Goal: Information Seeking & Learning: Ask a question

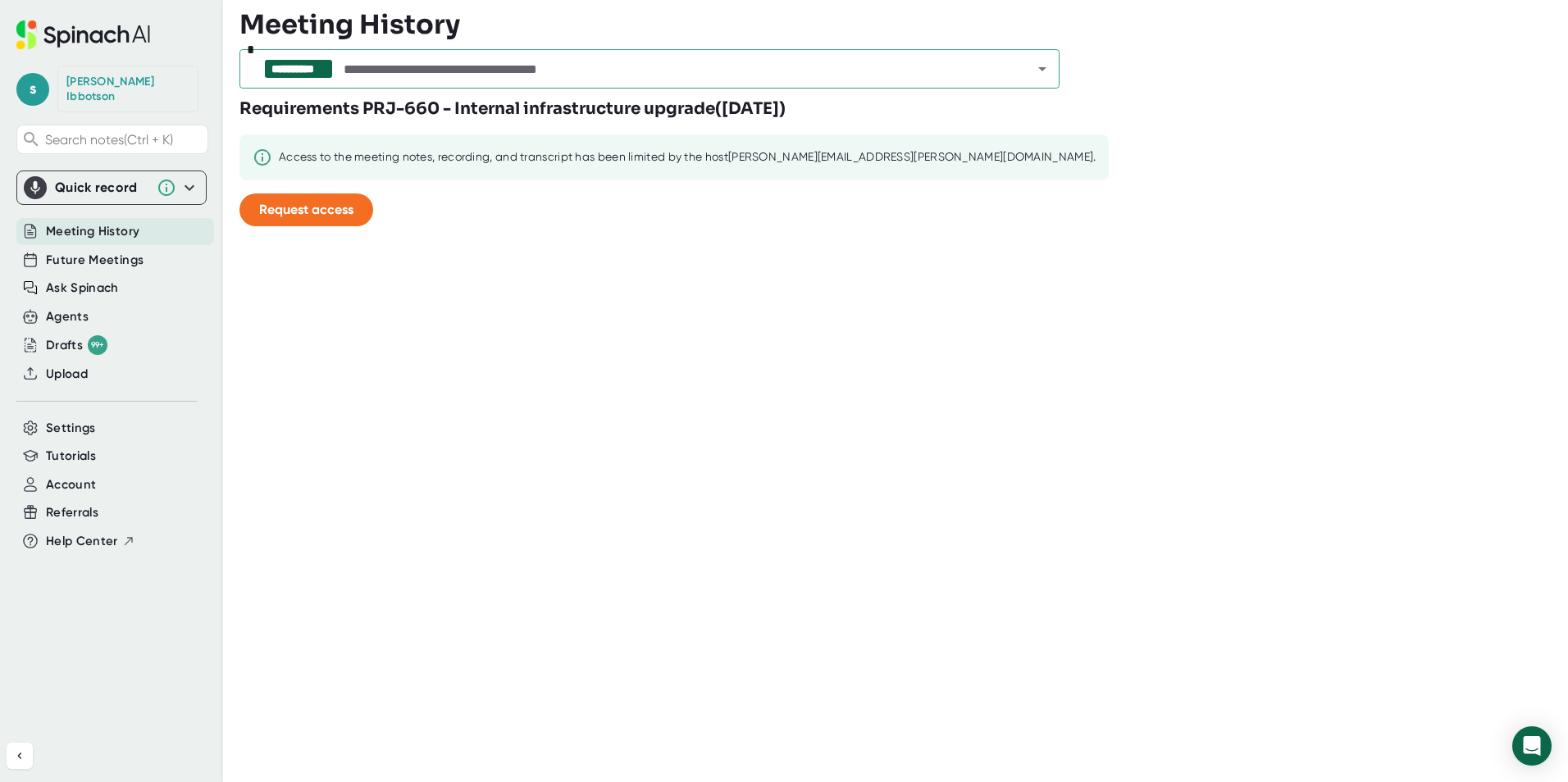
click at [320, 210] on span "Request access" at bounding box center [305, 209] width 94 height 16
click at [1046, 64] on icon "Open" at bounding box center [1042, 69] width 20 height 20
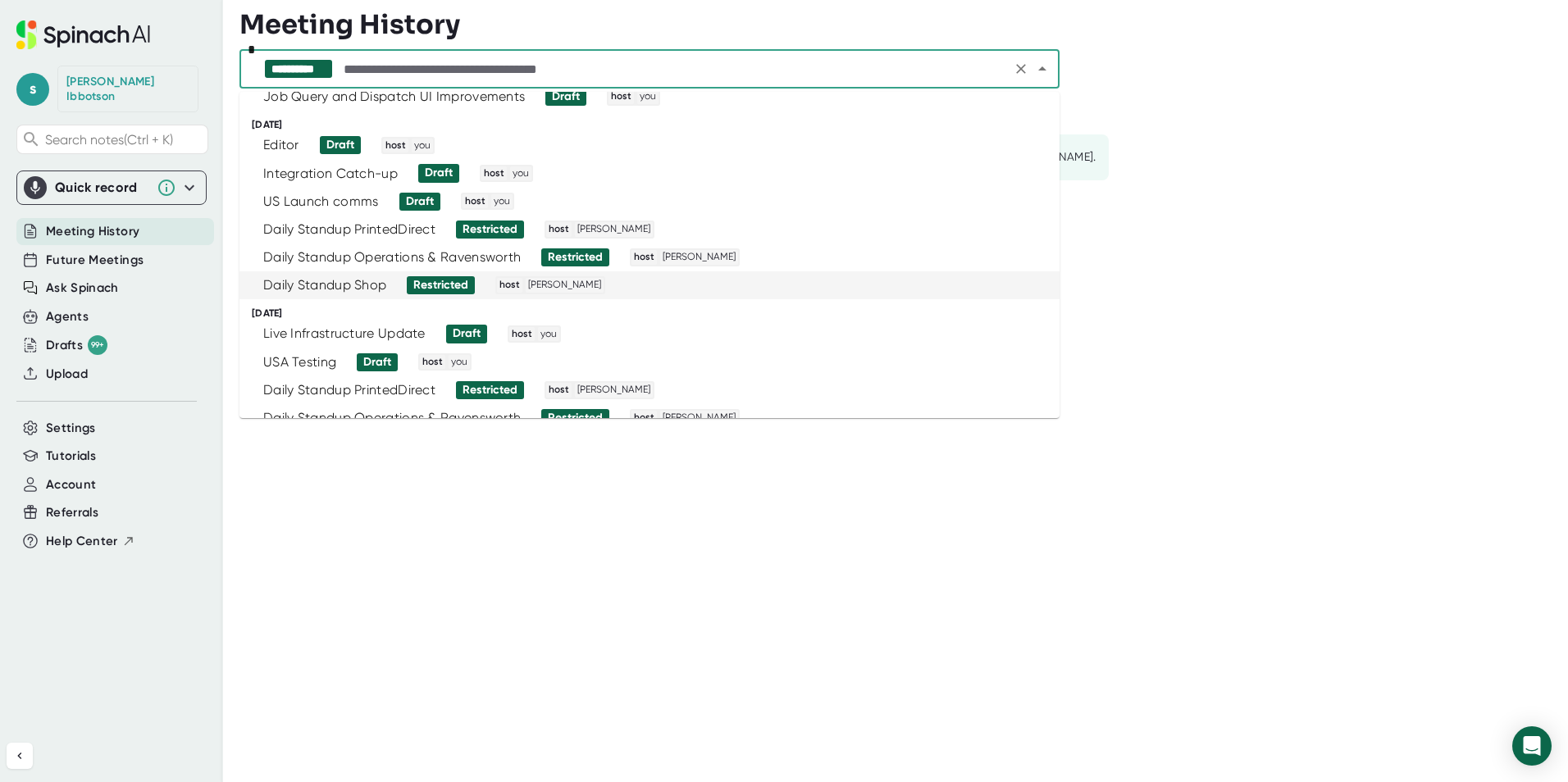
scroll to position [464, 0]
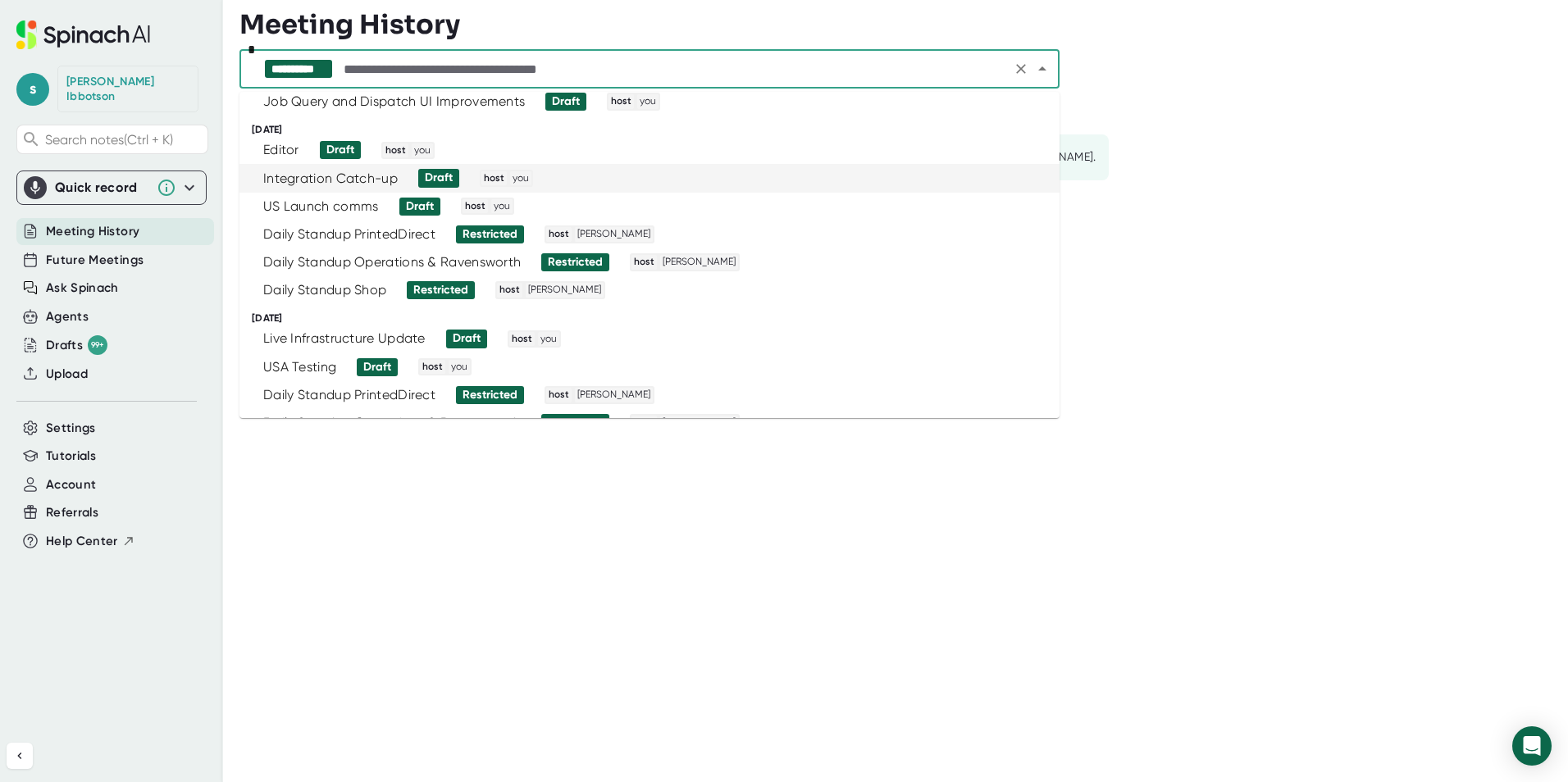
click at [305, 175] on div "Integration Catch-up" at bounding box center [330, 179] width 134 height 17
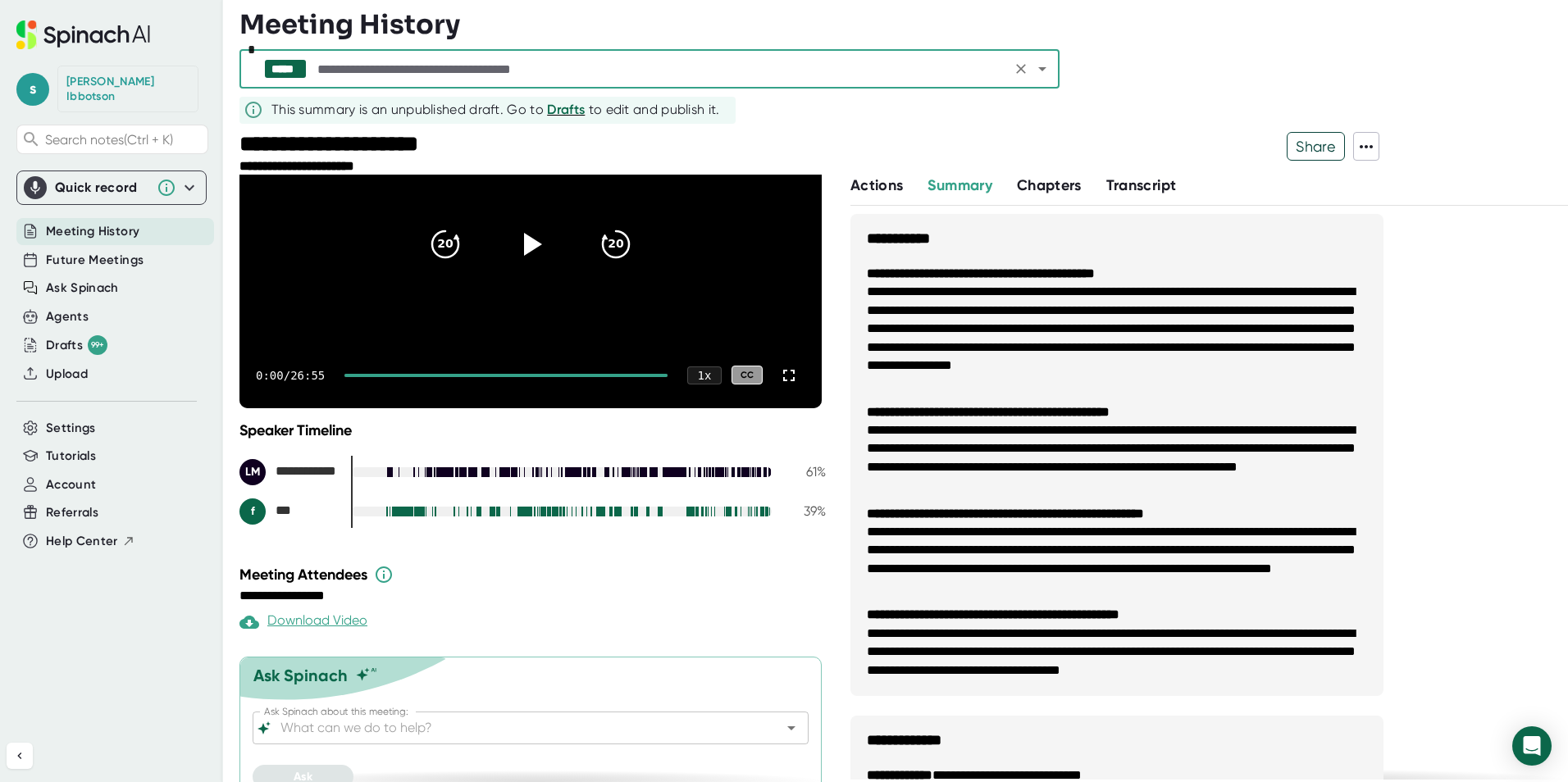
scroll to position [163, 0]
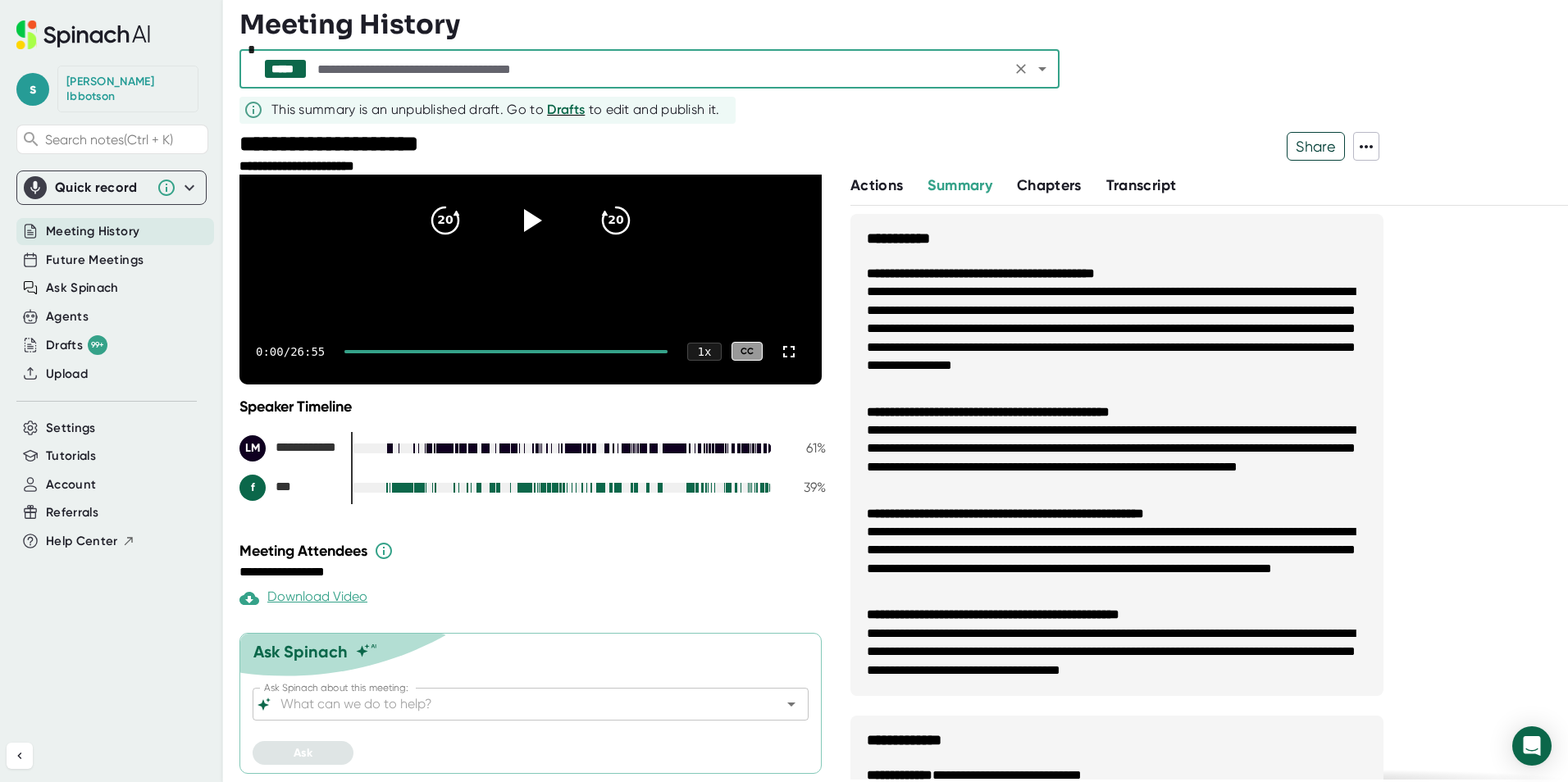
click at [781, 705] on icon "Open" at bounding box center [791, 704] width 20 height 20
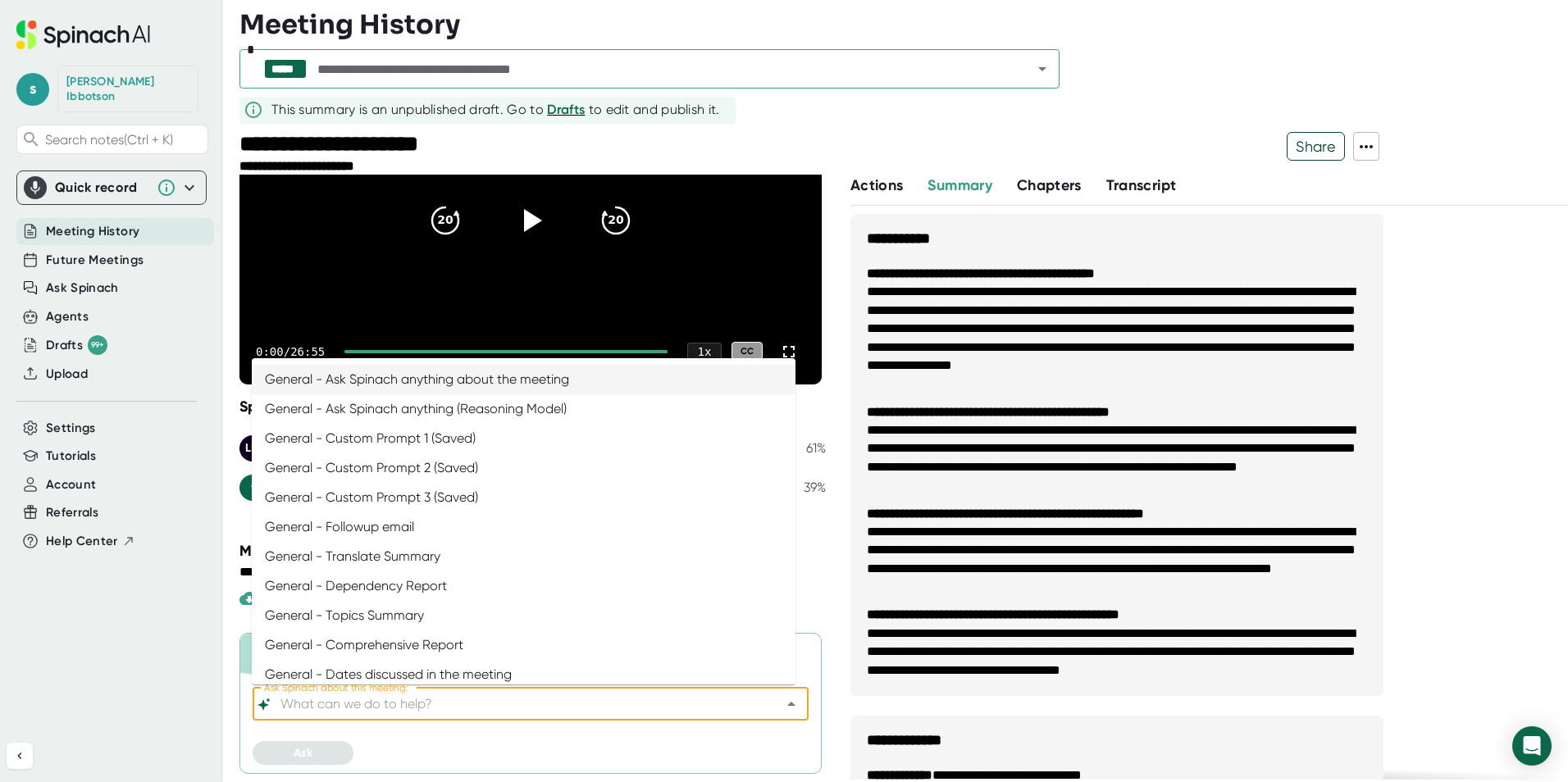
click at [520, 361] on ul "General - Ask Spinach anything about the meeting General - Ask Spinach anything…" at bounding box center [523, 521] width 543 height 326
click at [505, 376] on li "General - Ask Spinach anything about the meeting" at bounding box center [523, 379] width 543 height 29
type input "General - Ask Spinach anything about the meeting"
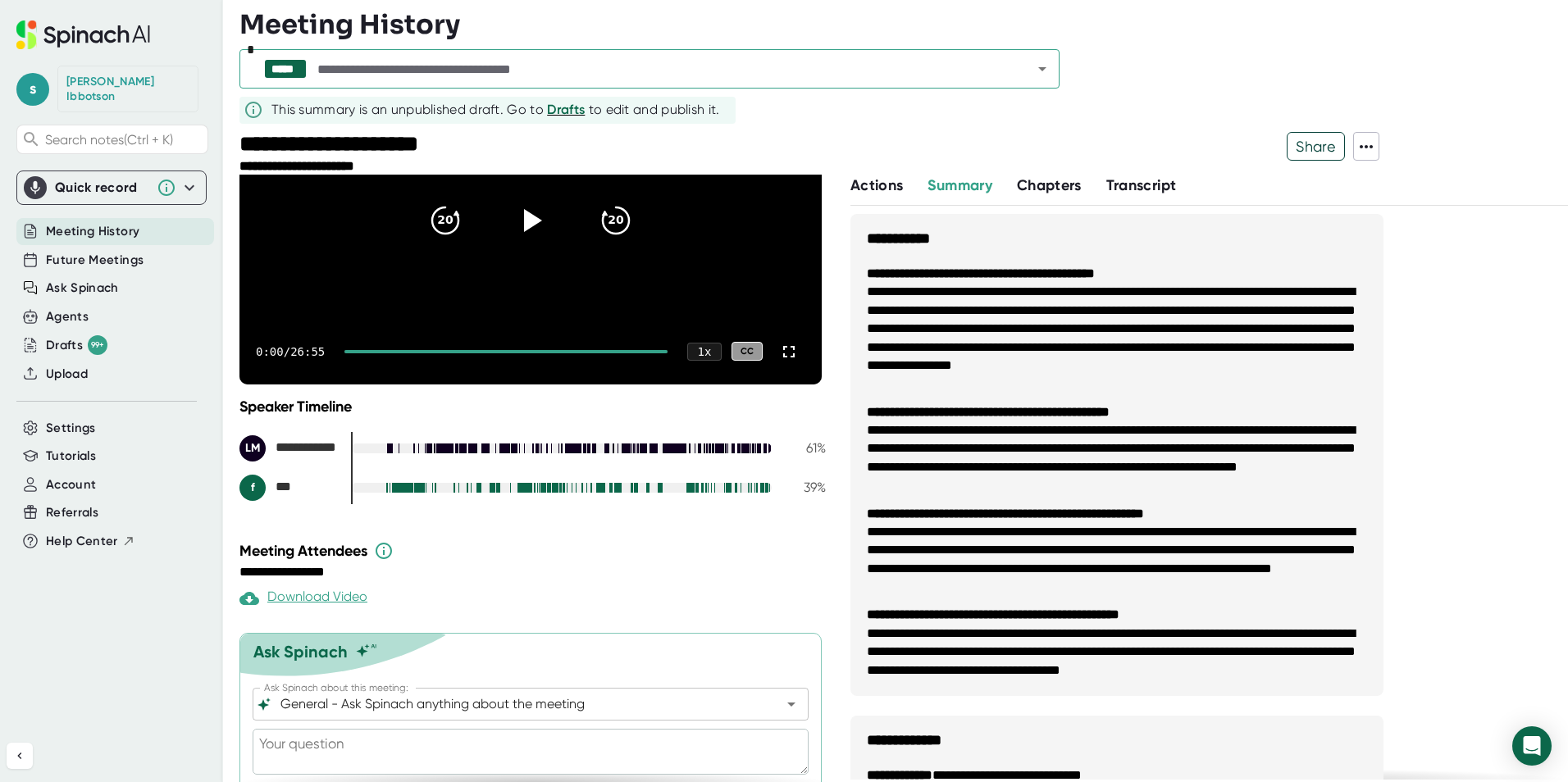
click at [448, 748] on textarea at bounding box center [531, 752] width 556 height 46
type textarea "m"
type textarea "x"
type textarea "me"
type textarea "x"
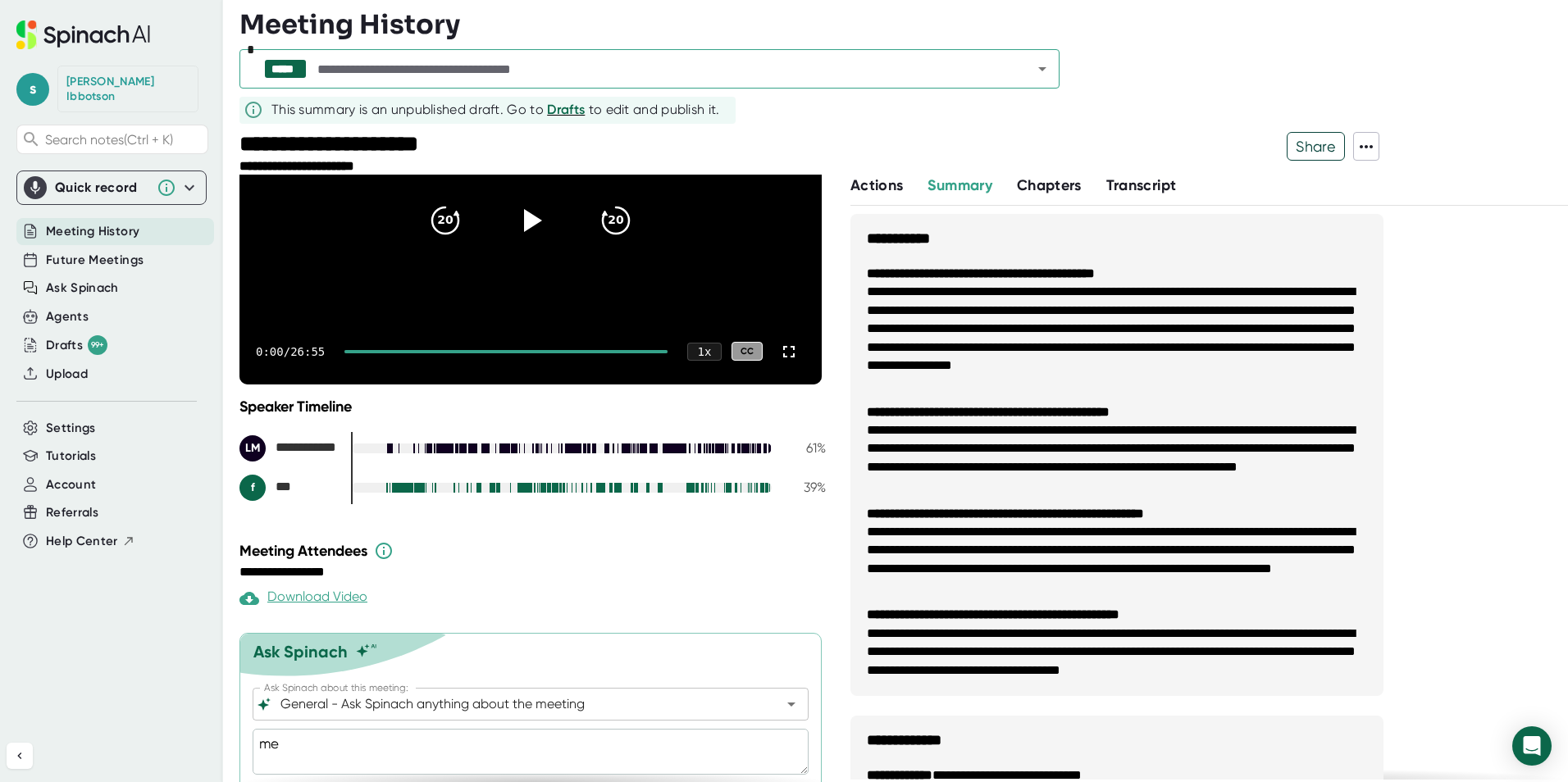
type textarea "mee"
type textarea "x"
type textarea "meet"
type textarea "x"
type textarea "meeti"
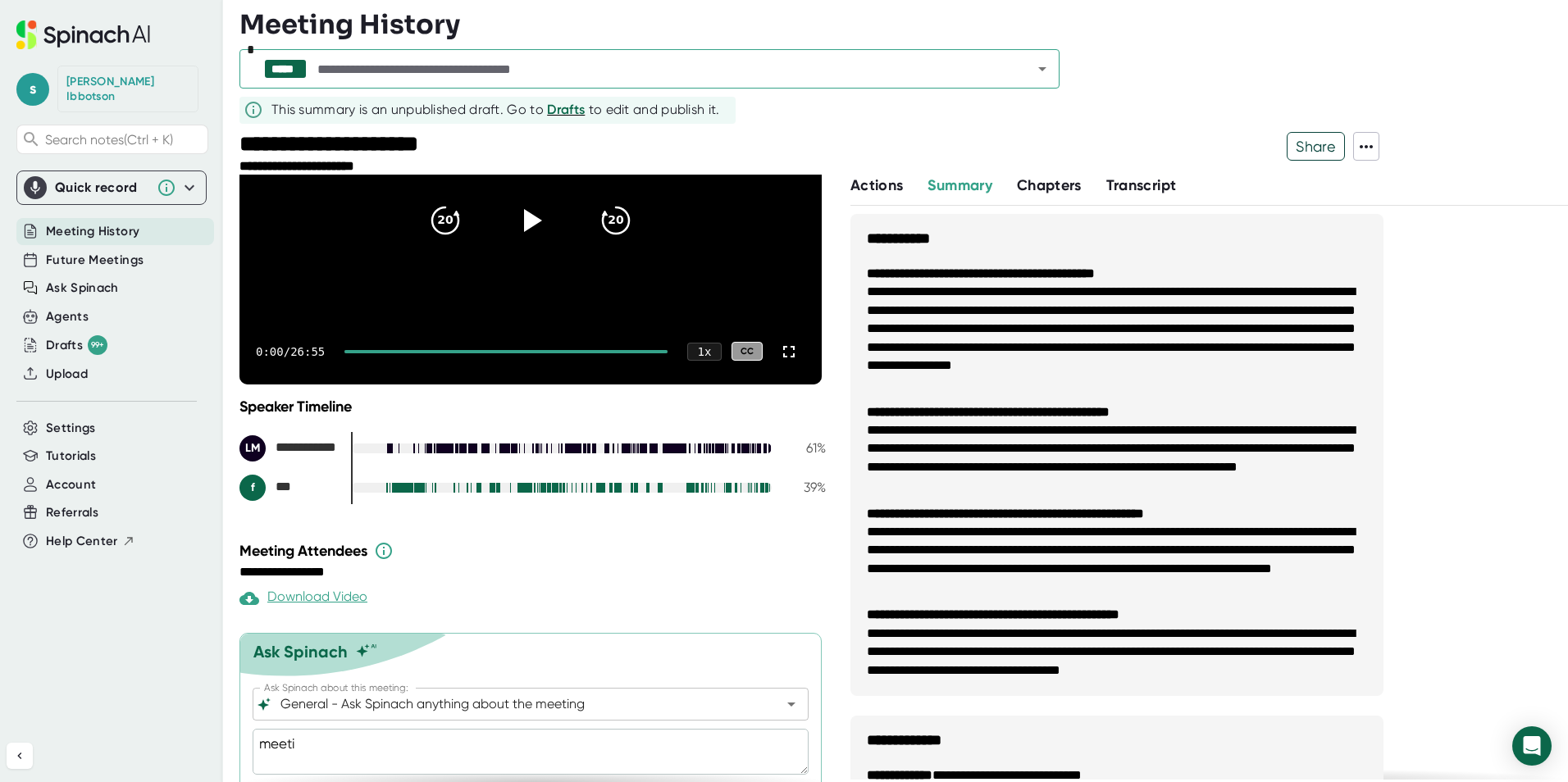
type textarea "x"
type textarea "meetin"
type textarea "x"
type textarea "meeting"
type textarea "x"
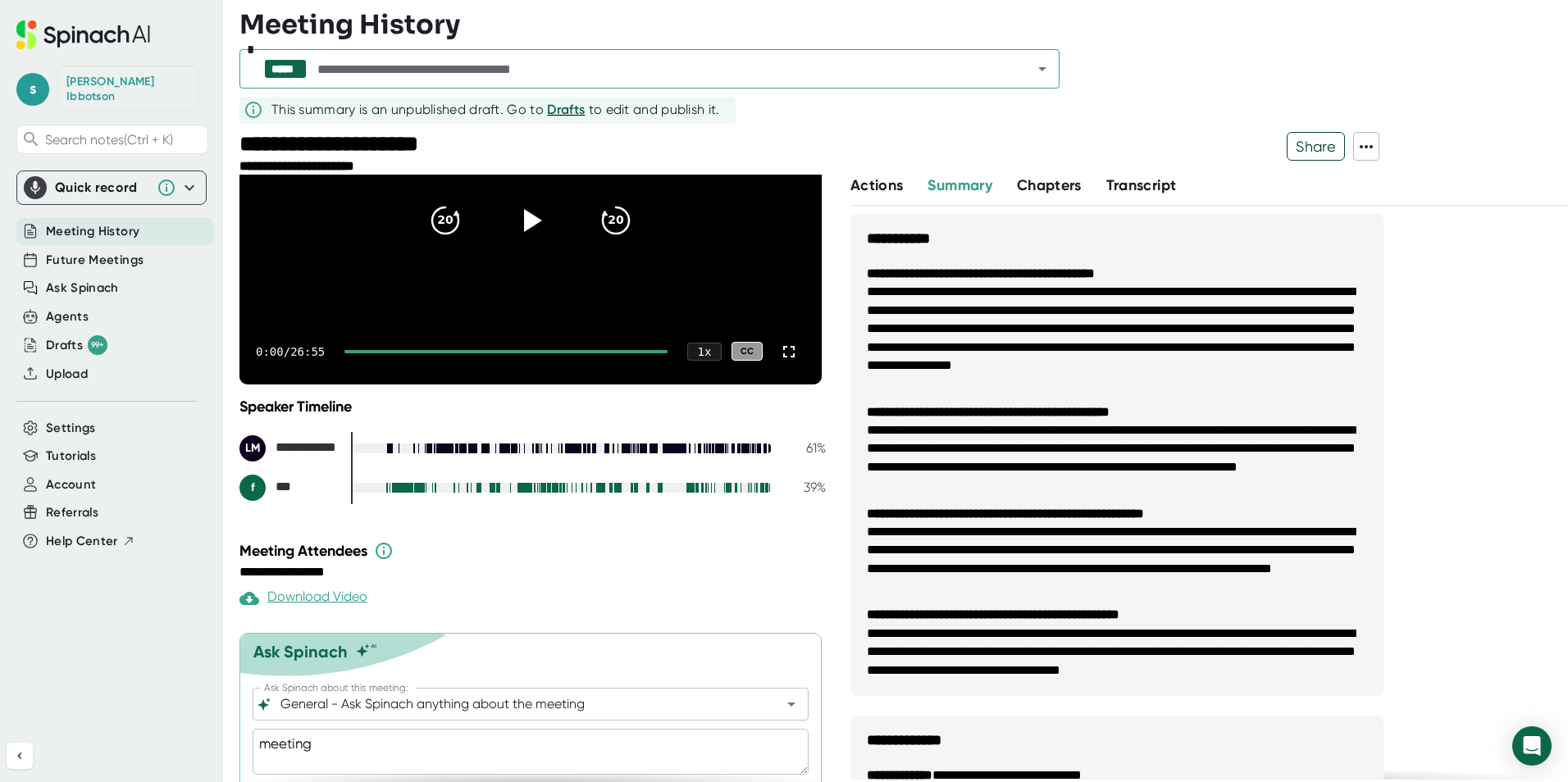
type textarea "meeting"
type textarea "x"
type textarea "meeting m"
type textarea "x"
type textarea "meeting me"
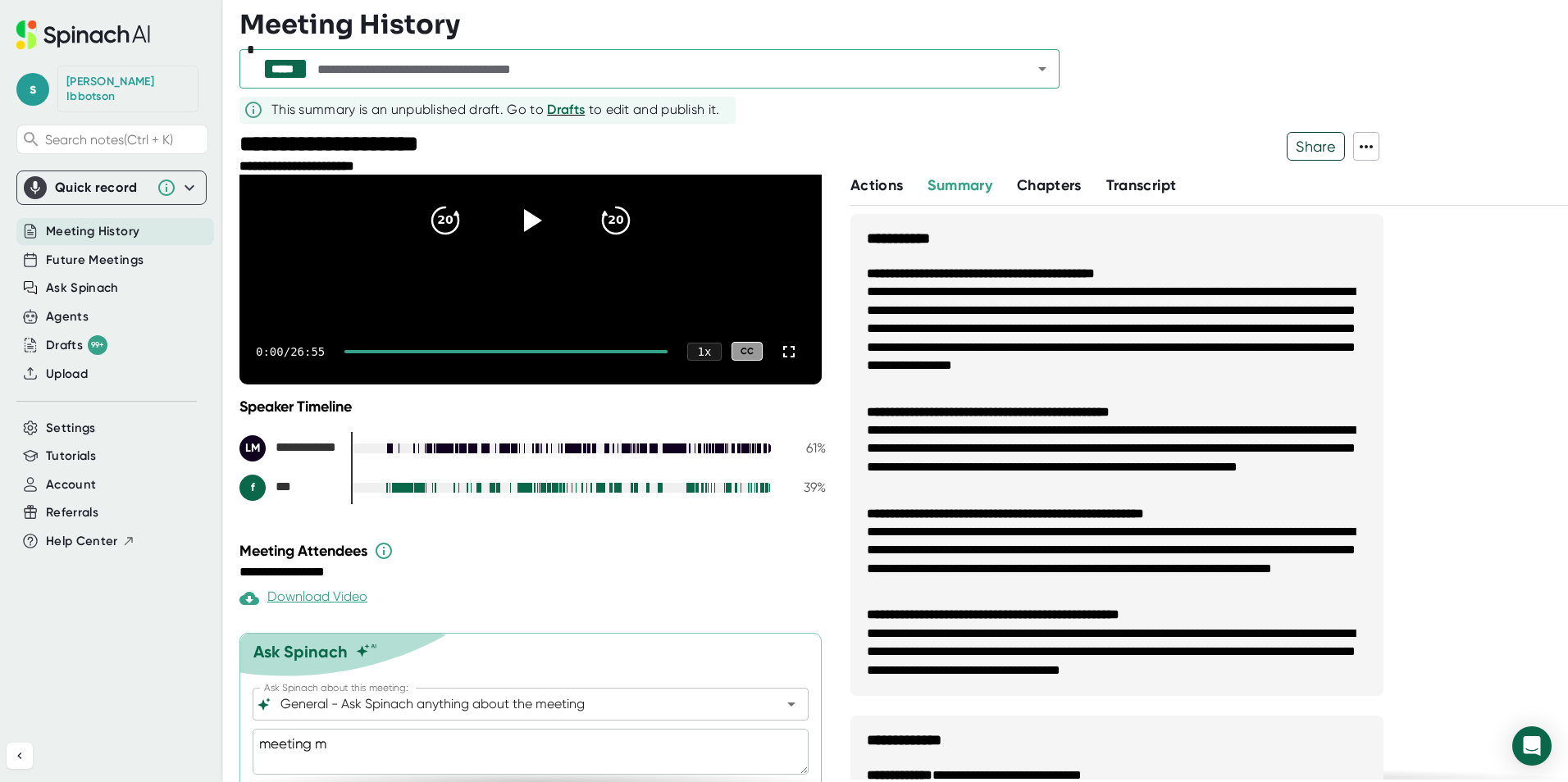
type textarea "x"
type textarea "meeting m"
type textarea "x"
type textarea "meeting mi"
type textarea "x"
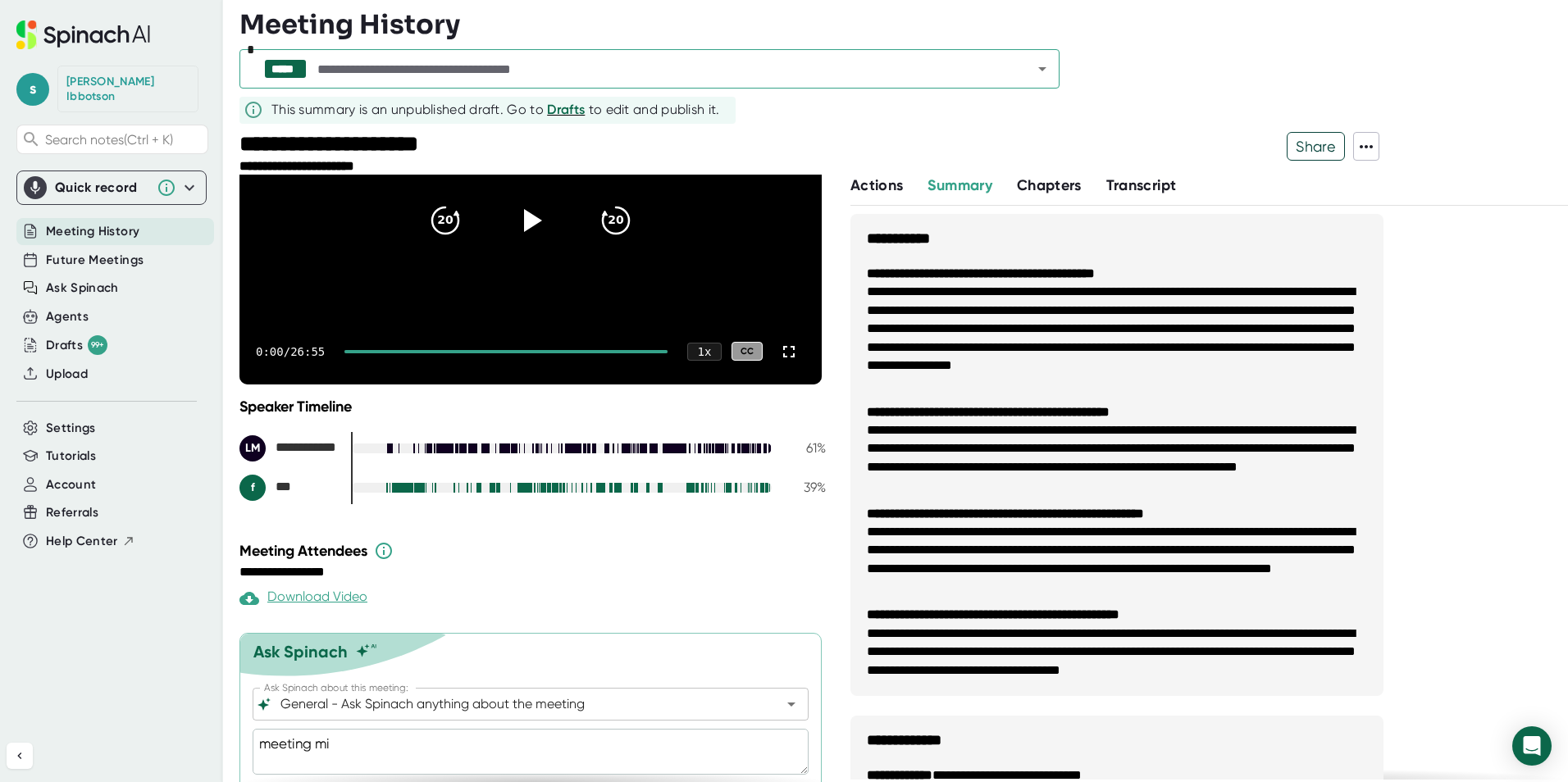
type textarea "meeting min"
type textarea "x"
type textarea "meeting mint"
type textarea "x"
type textarea "meeting [PERSON_NAME]"
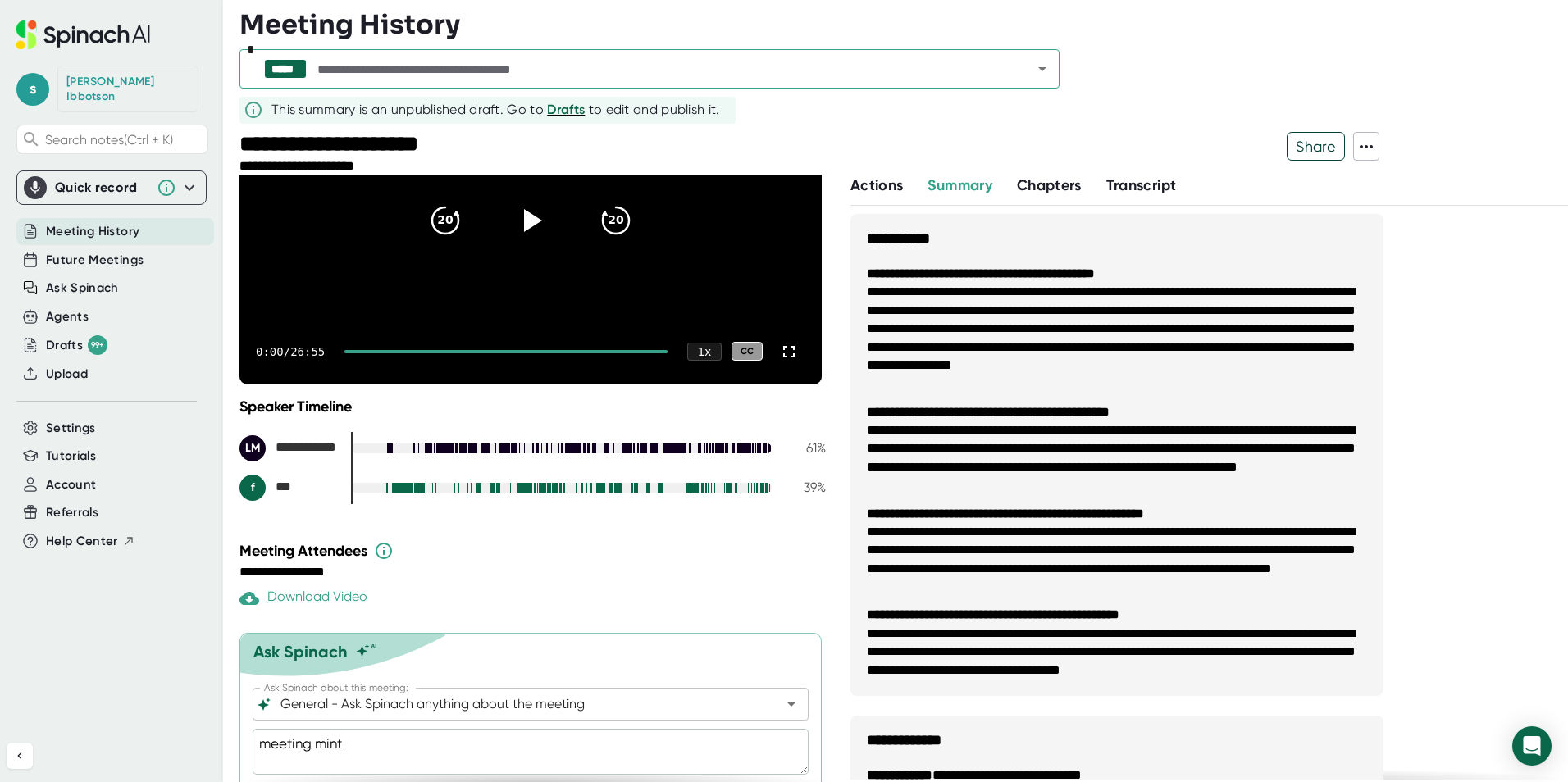
type textarea "x"
type textarea "meeting mint"
type textarea "x"
type textarea "meeting min"
type textarea "x"
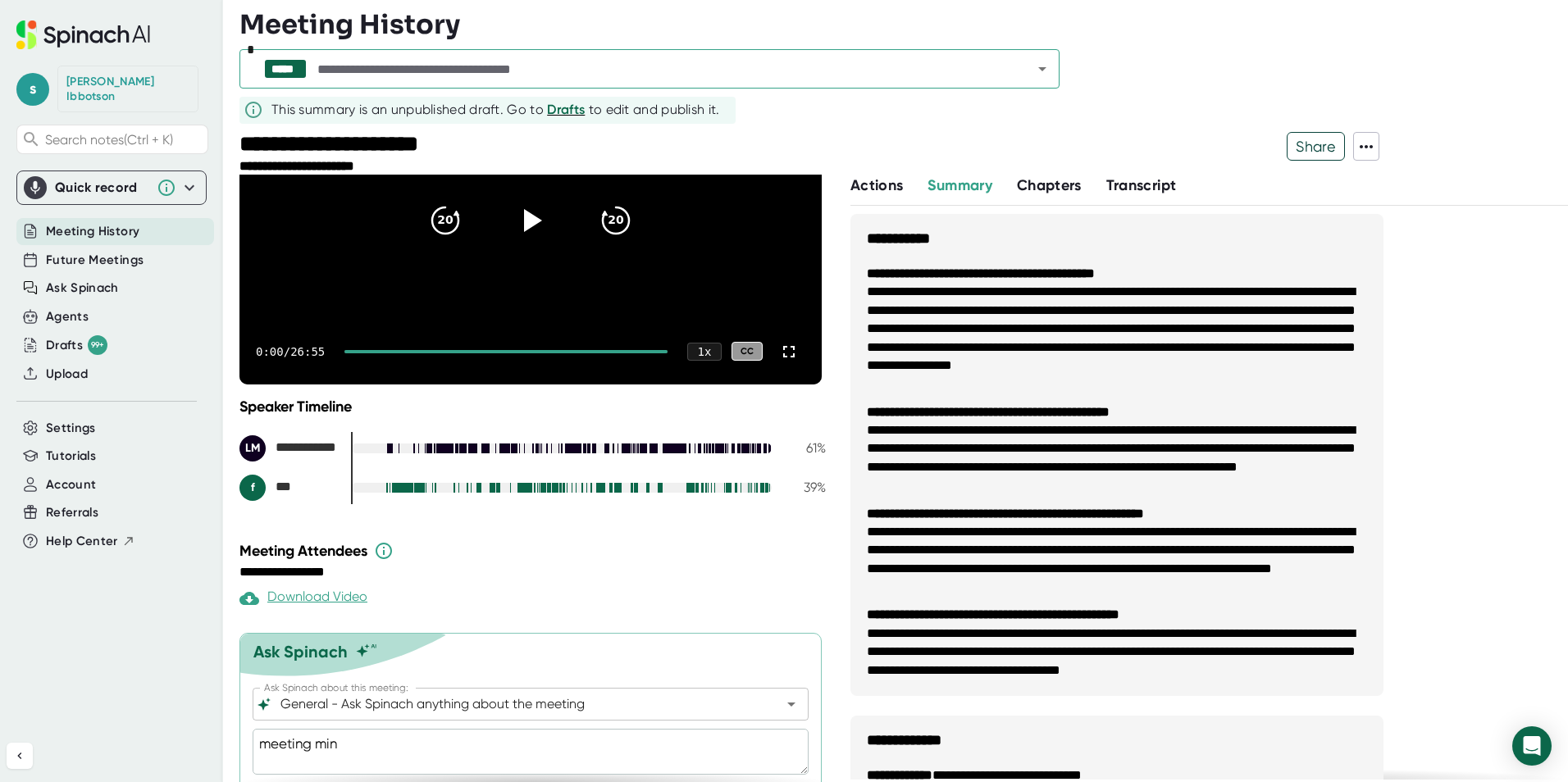
type textarea "meeting minu"
type textarea "x"
type textarea "meeting minur"
type textarea "x"
type textarea "meeting minure"
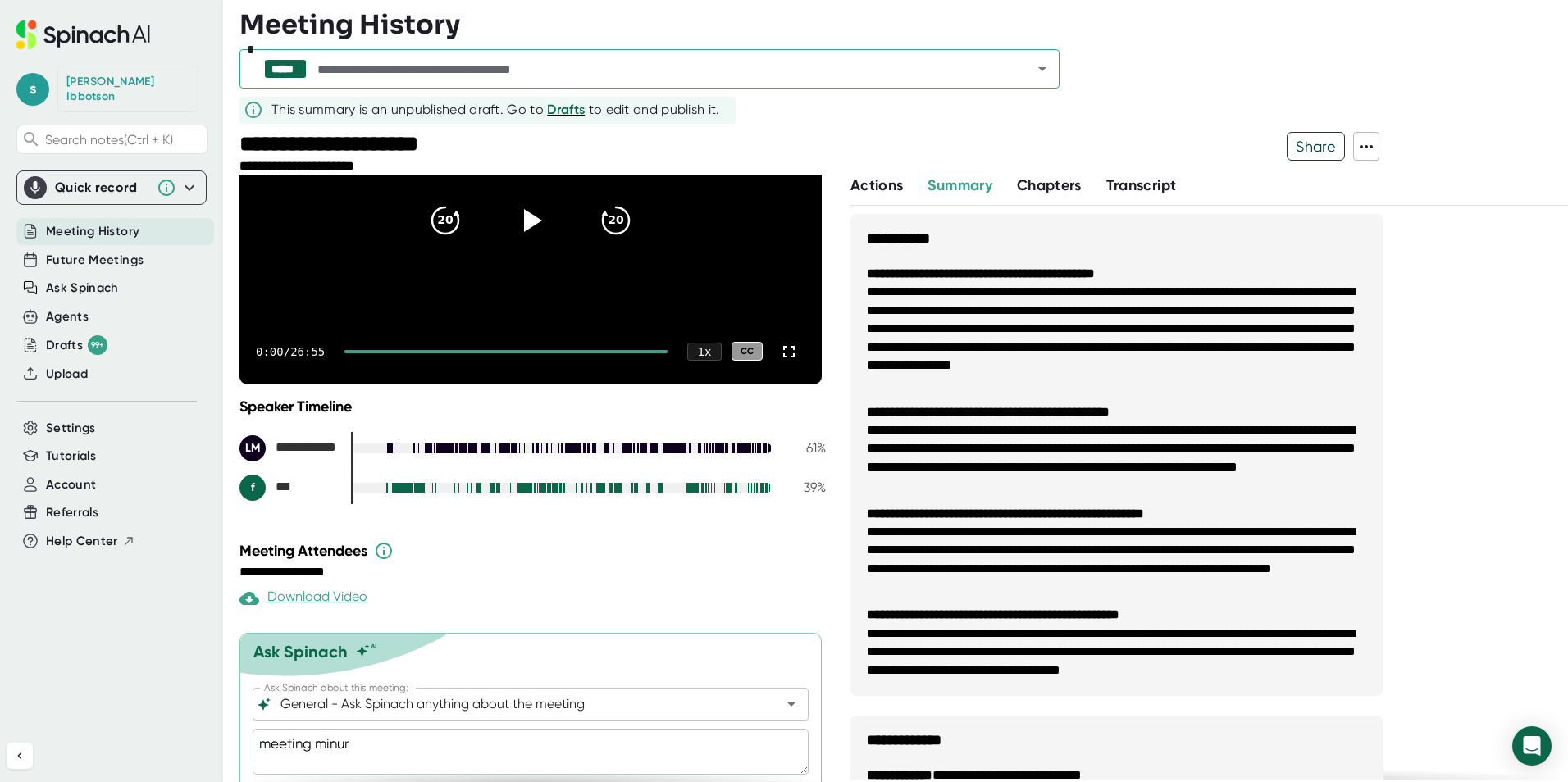
type textarea "x"
type textarea "meeting minures"
type textarea "x"
type textarea "meeting minure"
type textarea "x"
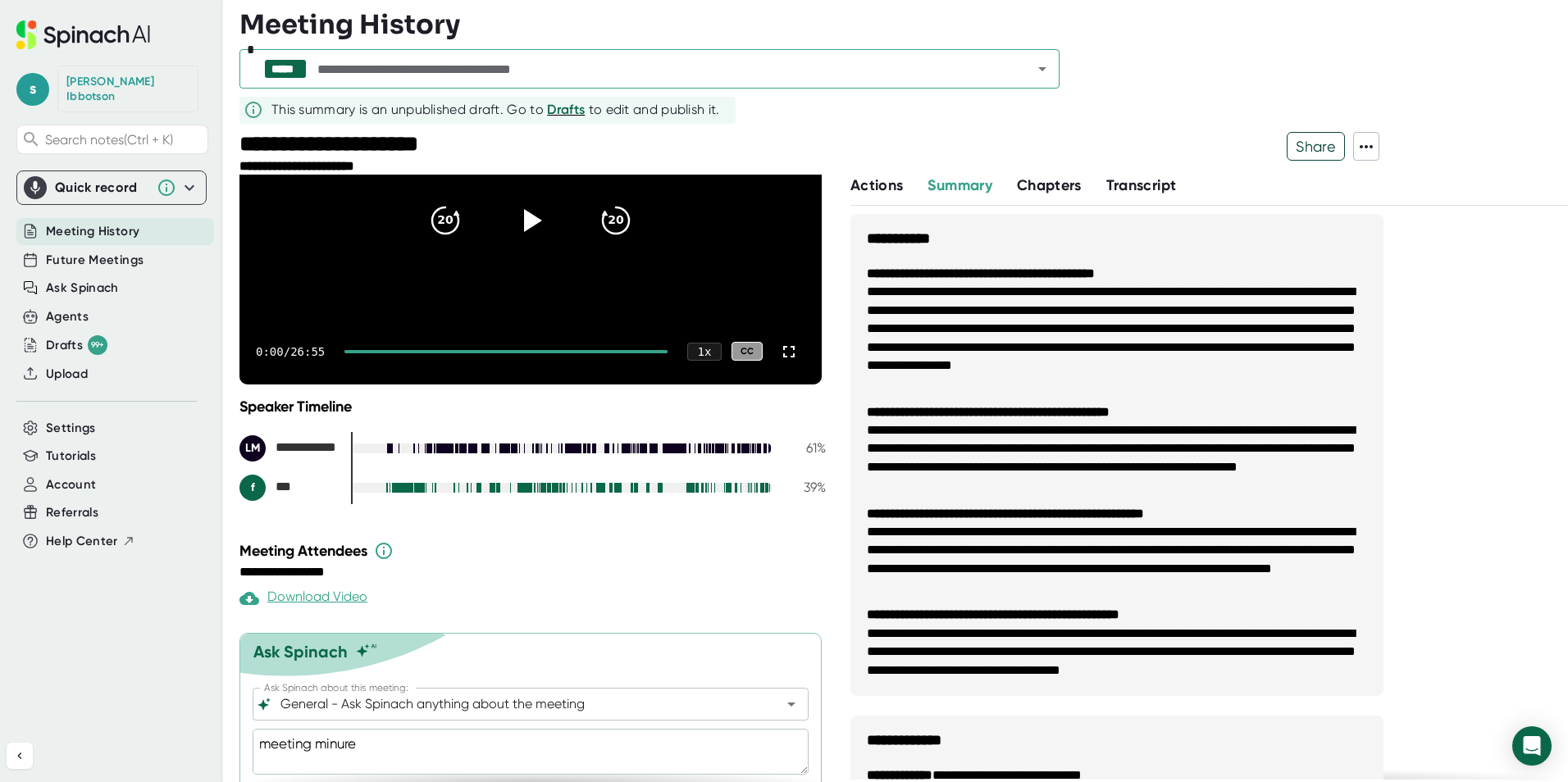
type textarea "meeting minur"
type textarea "x"
type textarea "meeting minu"
type textarea "x"
type textarea "meeting minut"
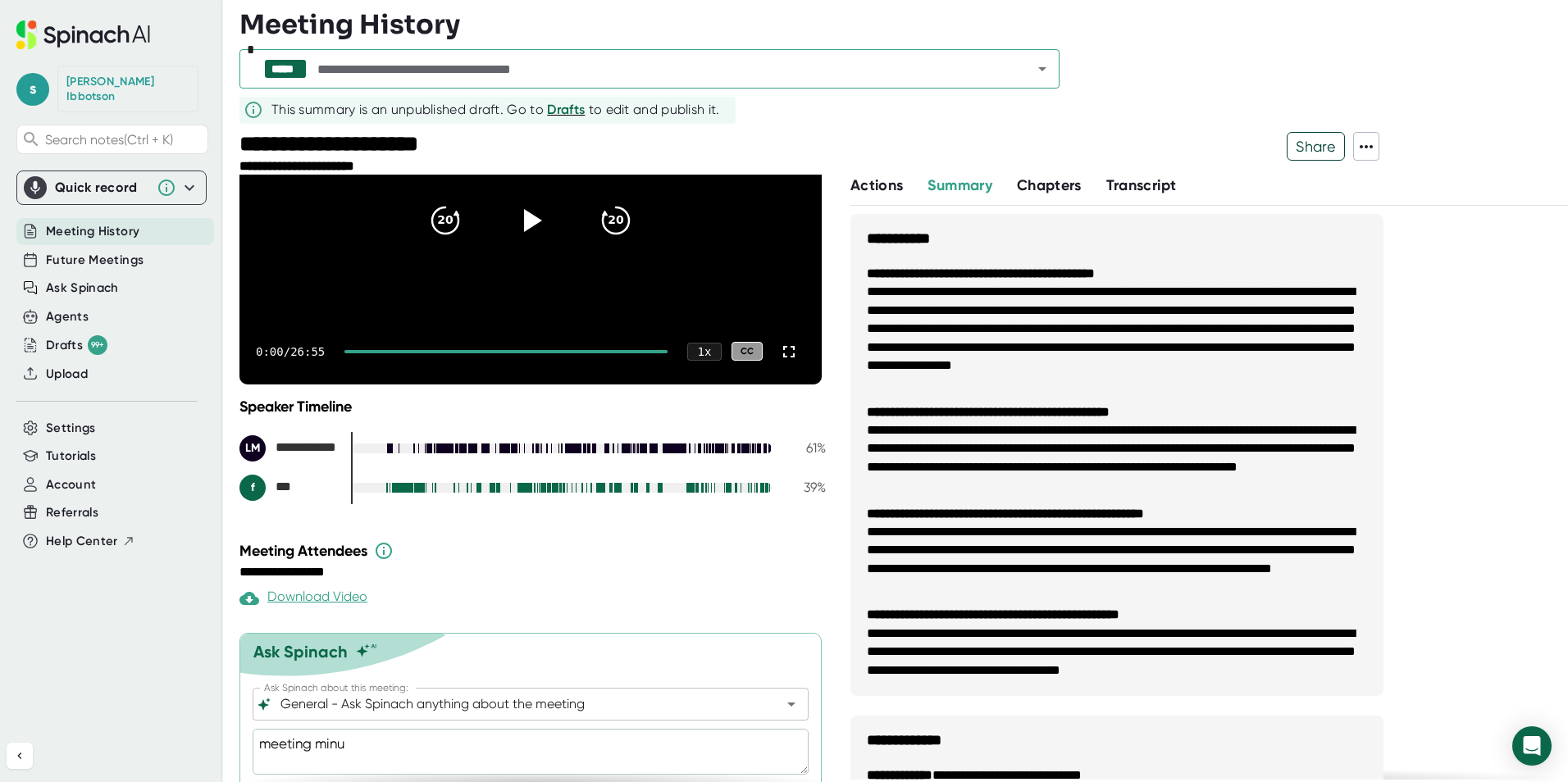
type textarea "x"
type textarea "meeting minute"
type textarea "x"
type textarea "meeting minutes"
type textarea "x"
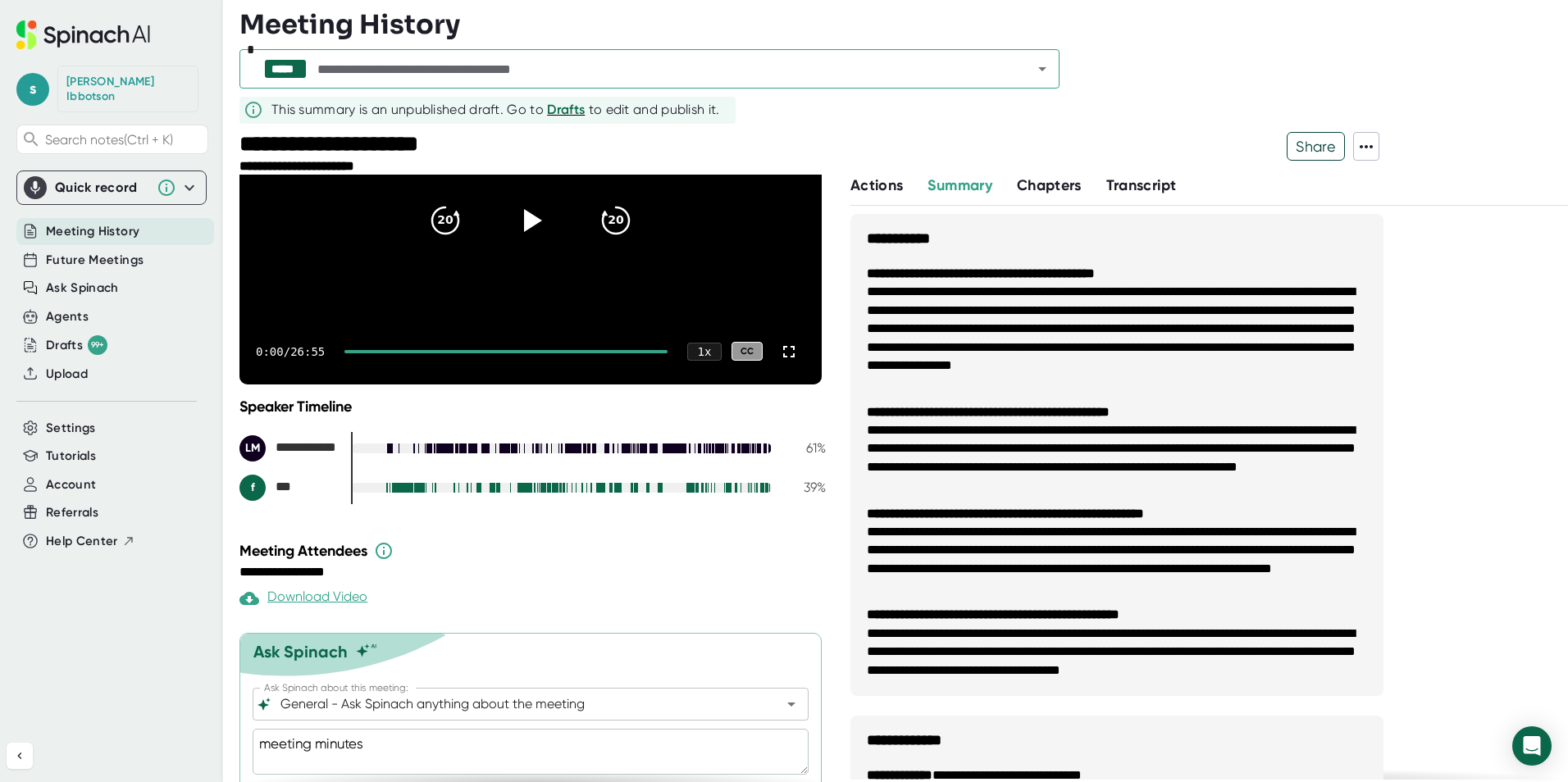
scroll to position [209, 0]
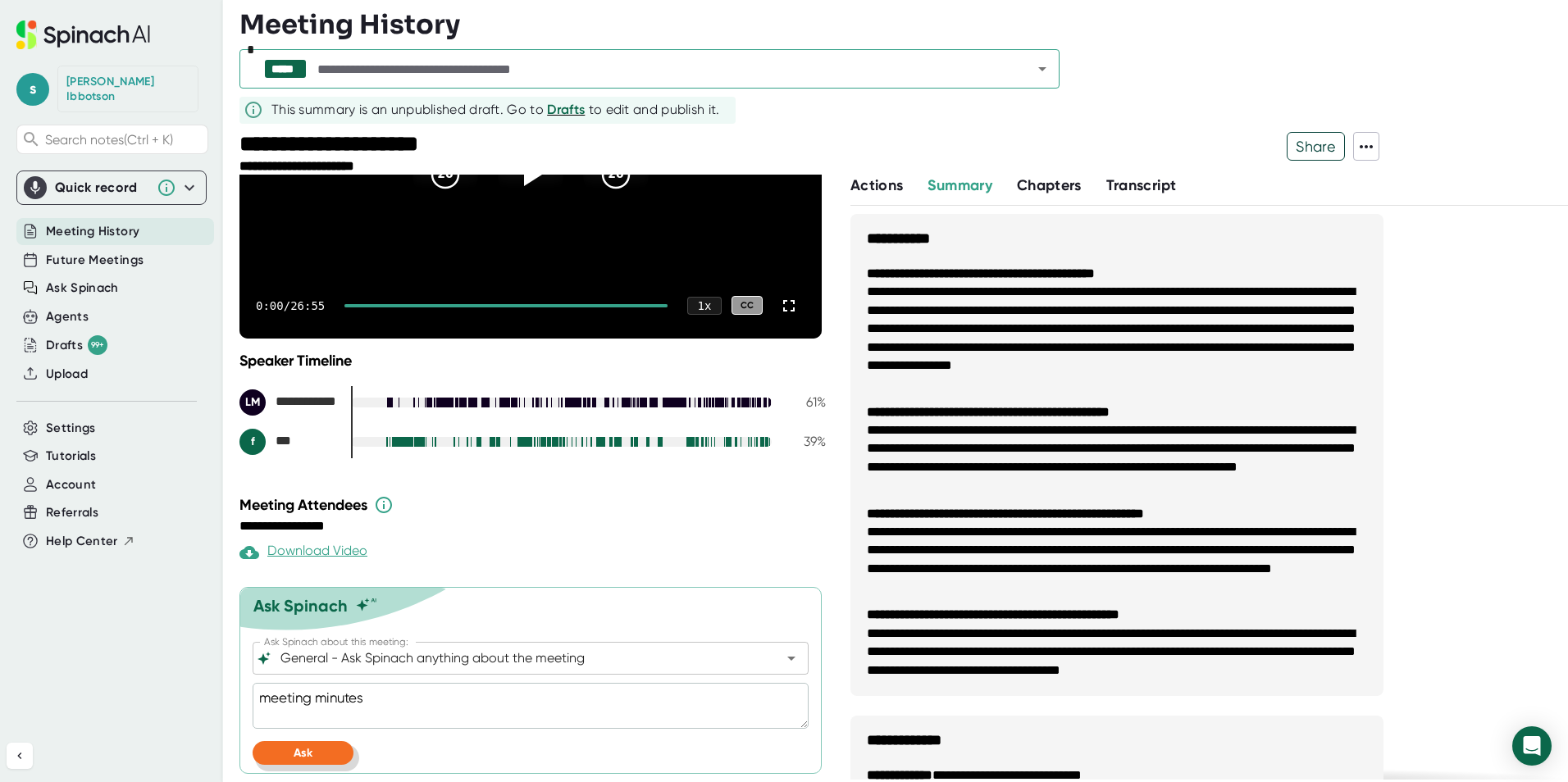
type textarea "meeting minutes"
click at [326, 752] on button "Ask" at bounding box center [303, 753] width 101 height 23
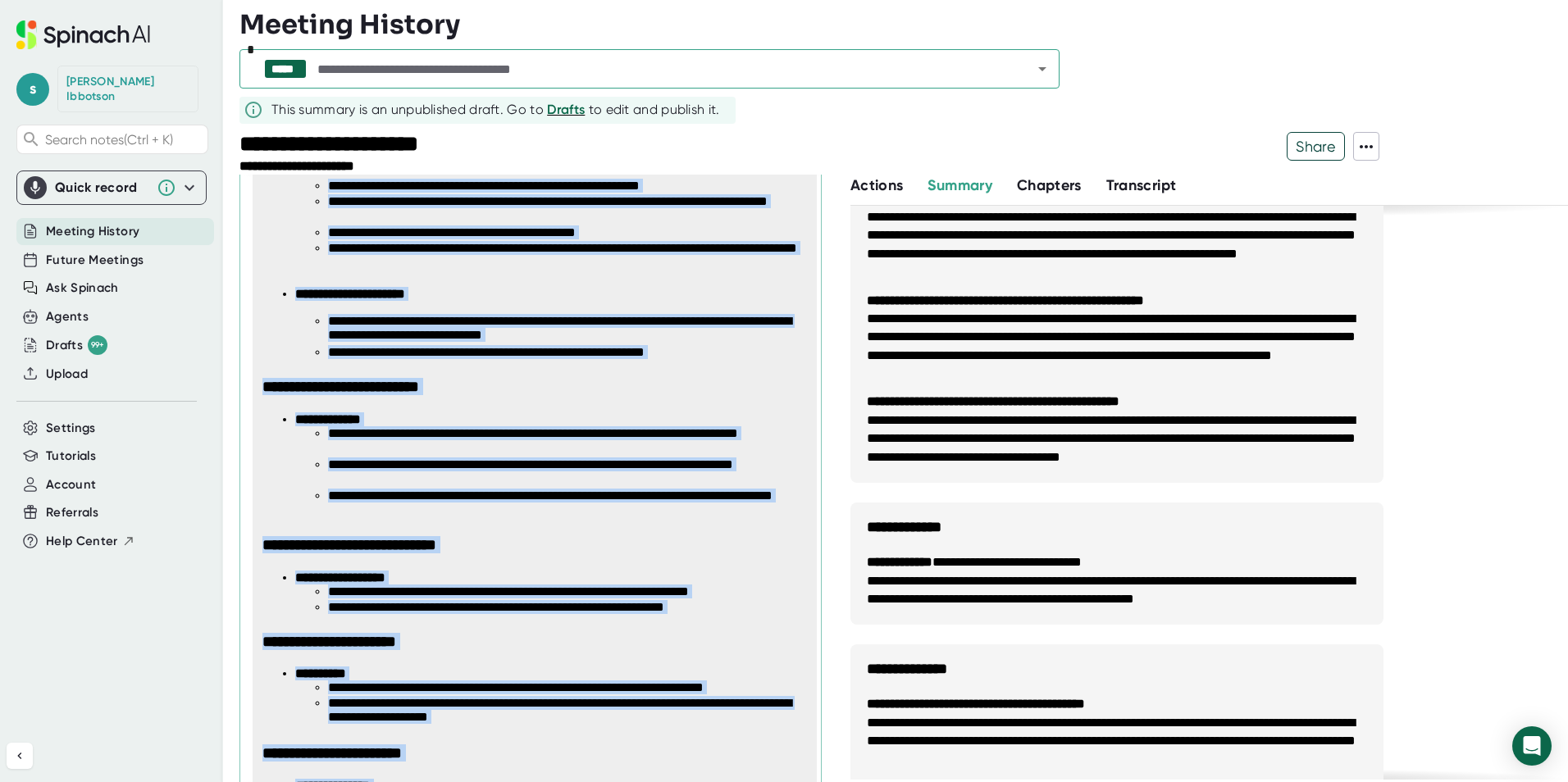
scroll to position [2060, 0]
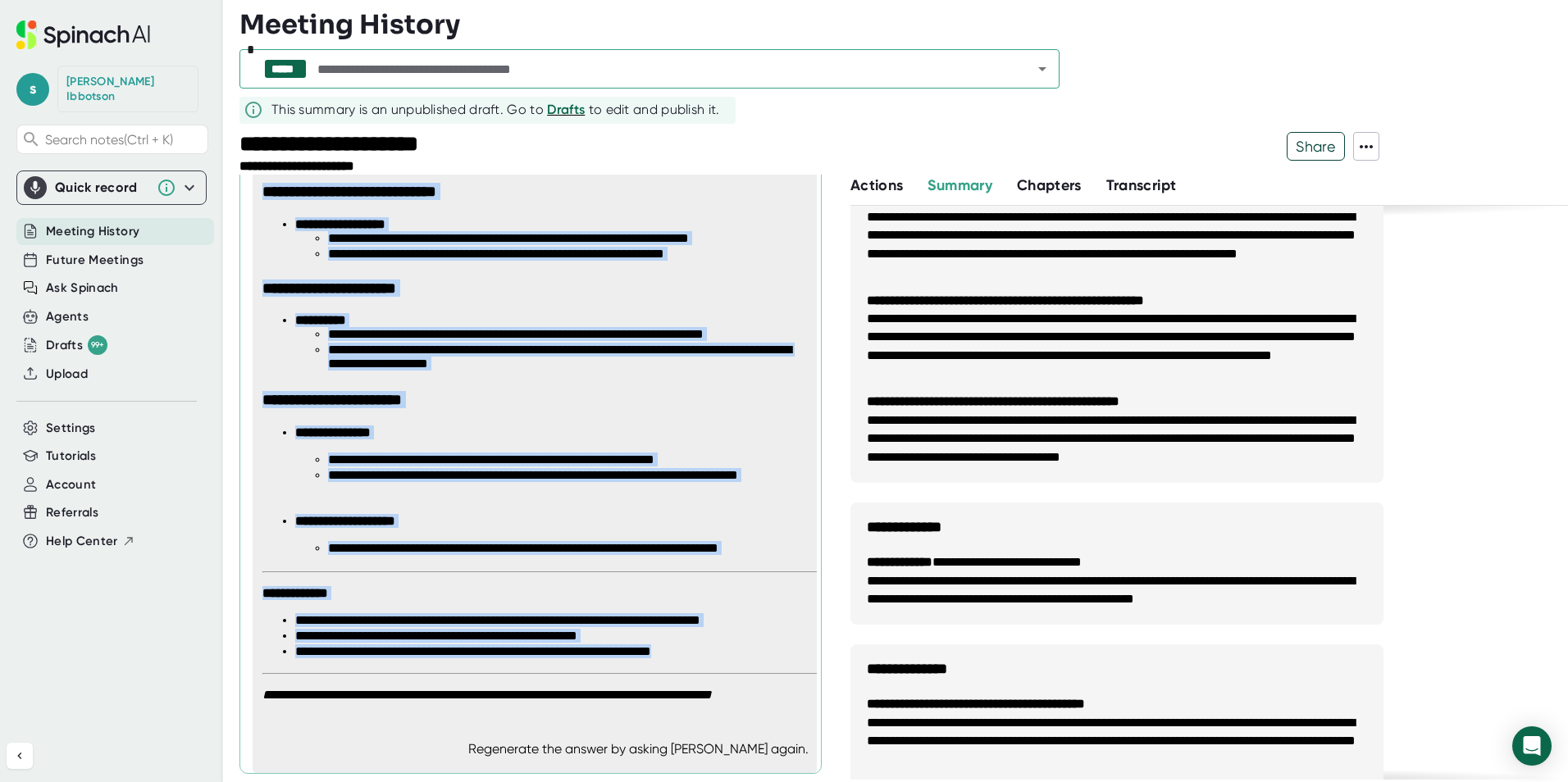
drag, startPoint x: 260, startPoint y: 356, endPoint x: 764, endPoint y: 655, distance: 586.0
copy span "**********"
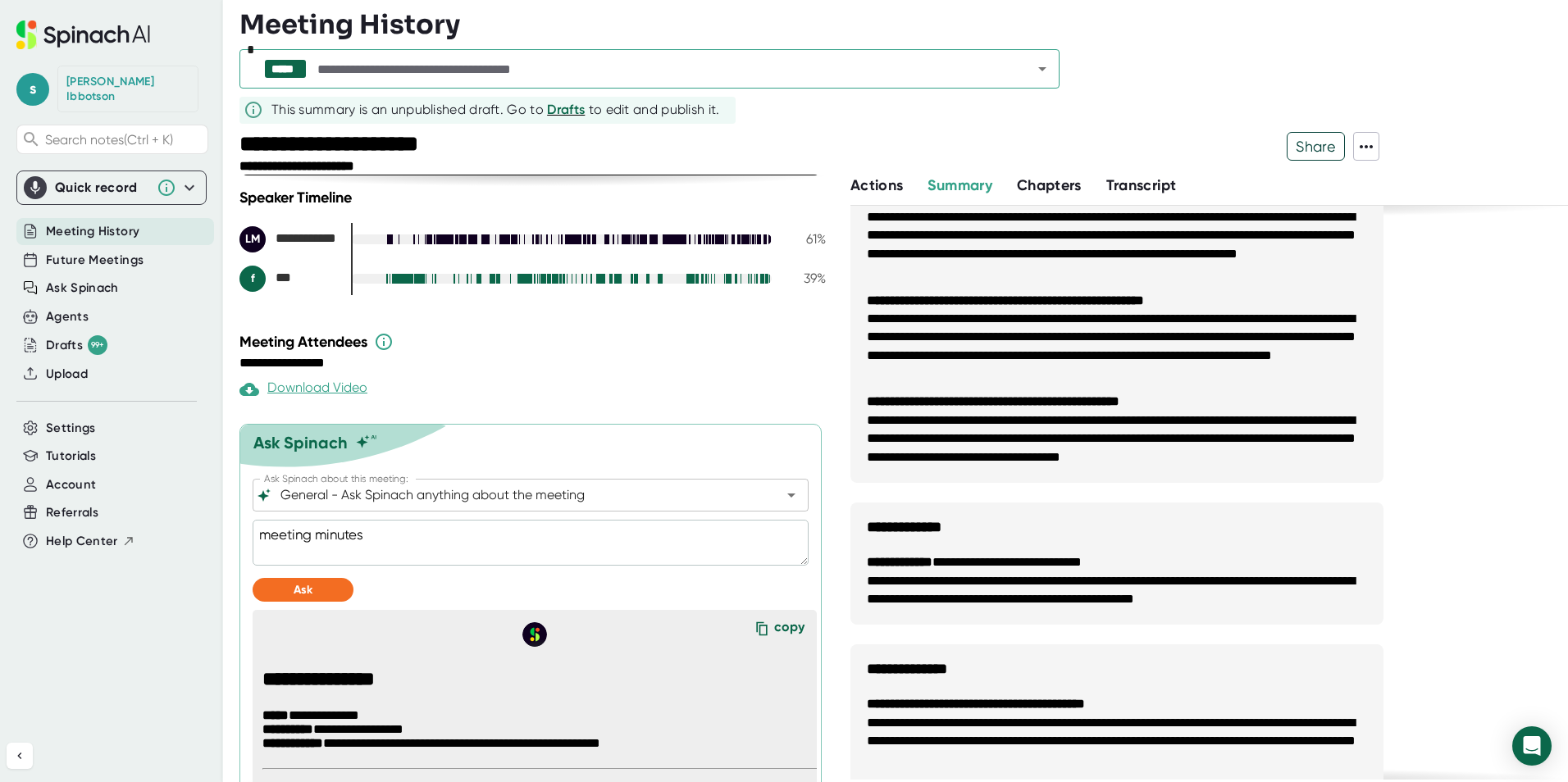
type textarea "x"
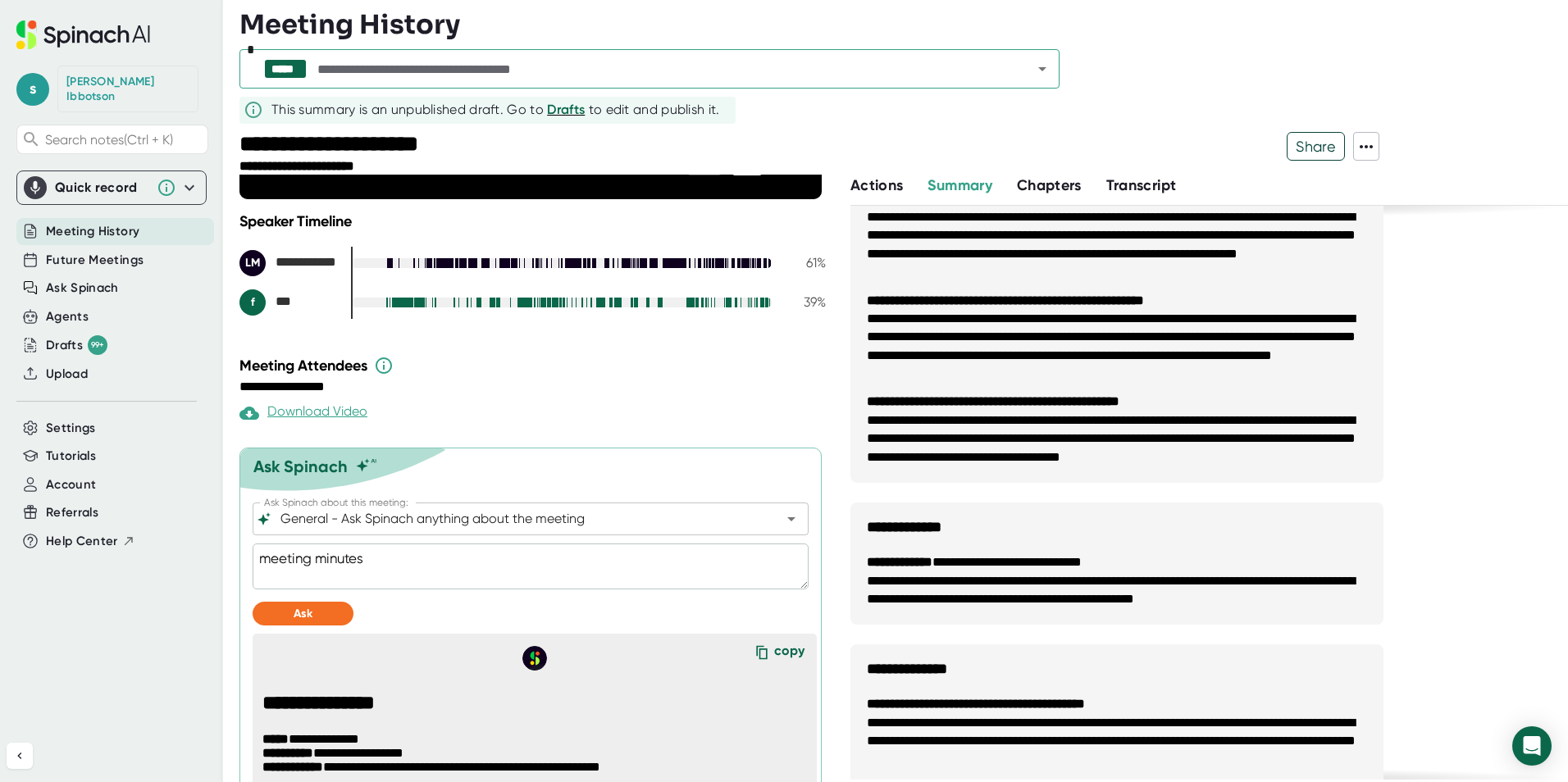
scroll to position [347, 0]
click at [363, 566] on textarea "meeting minutes" at bounding box center [531, 567] width 556 height 46
click at [369, 565] on textarea "meeting minutes" at bounding box center [531, 567] width 556 height 46
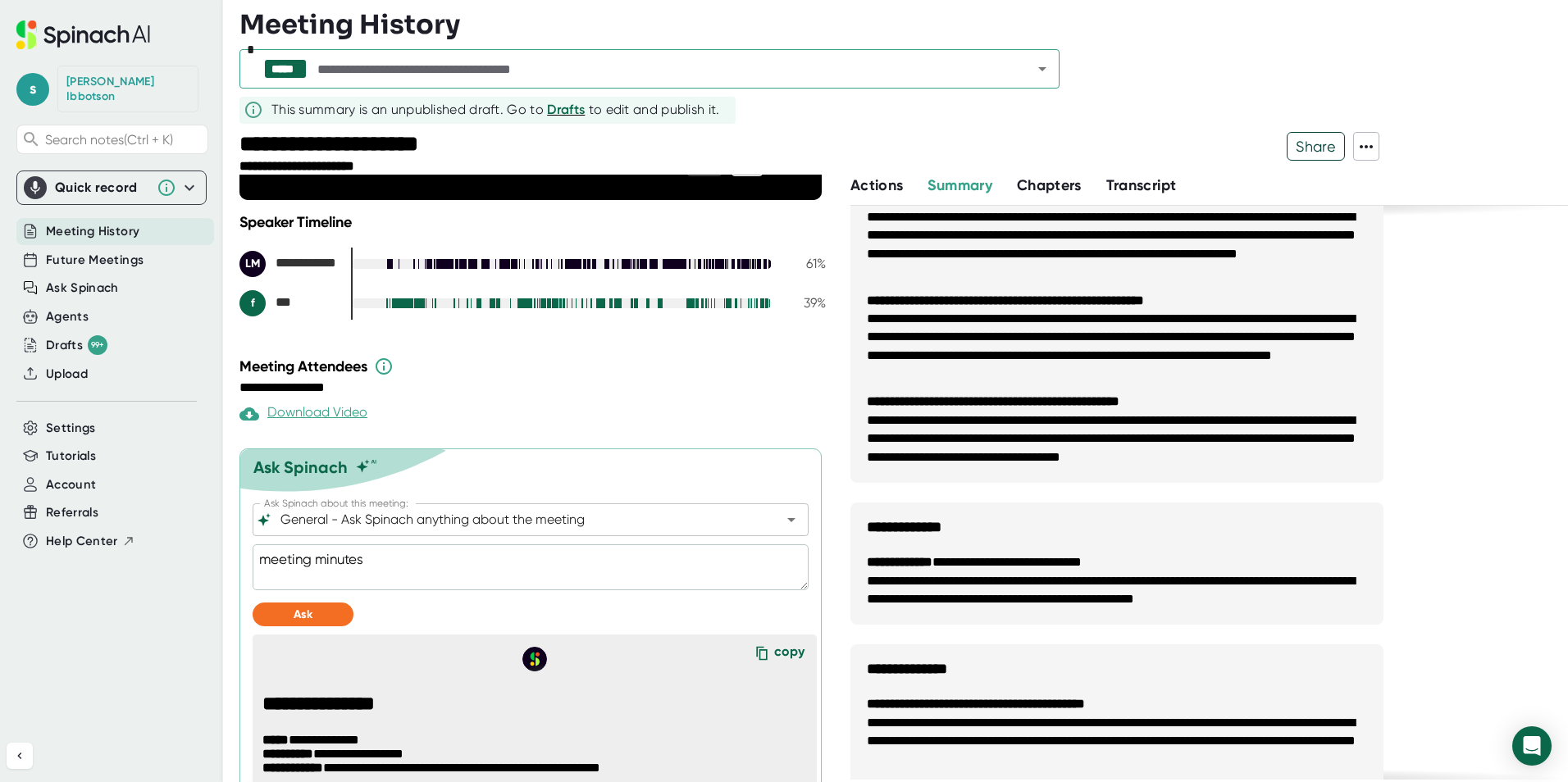
type textarea "D"
type textarea "x"
type textarea "Di"
type textarea "x"
type textarea "Did"
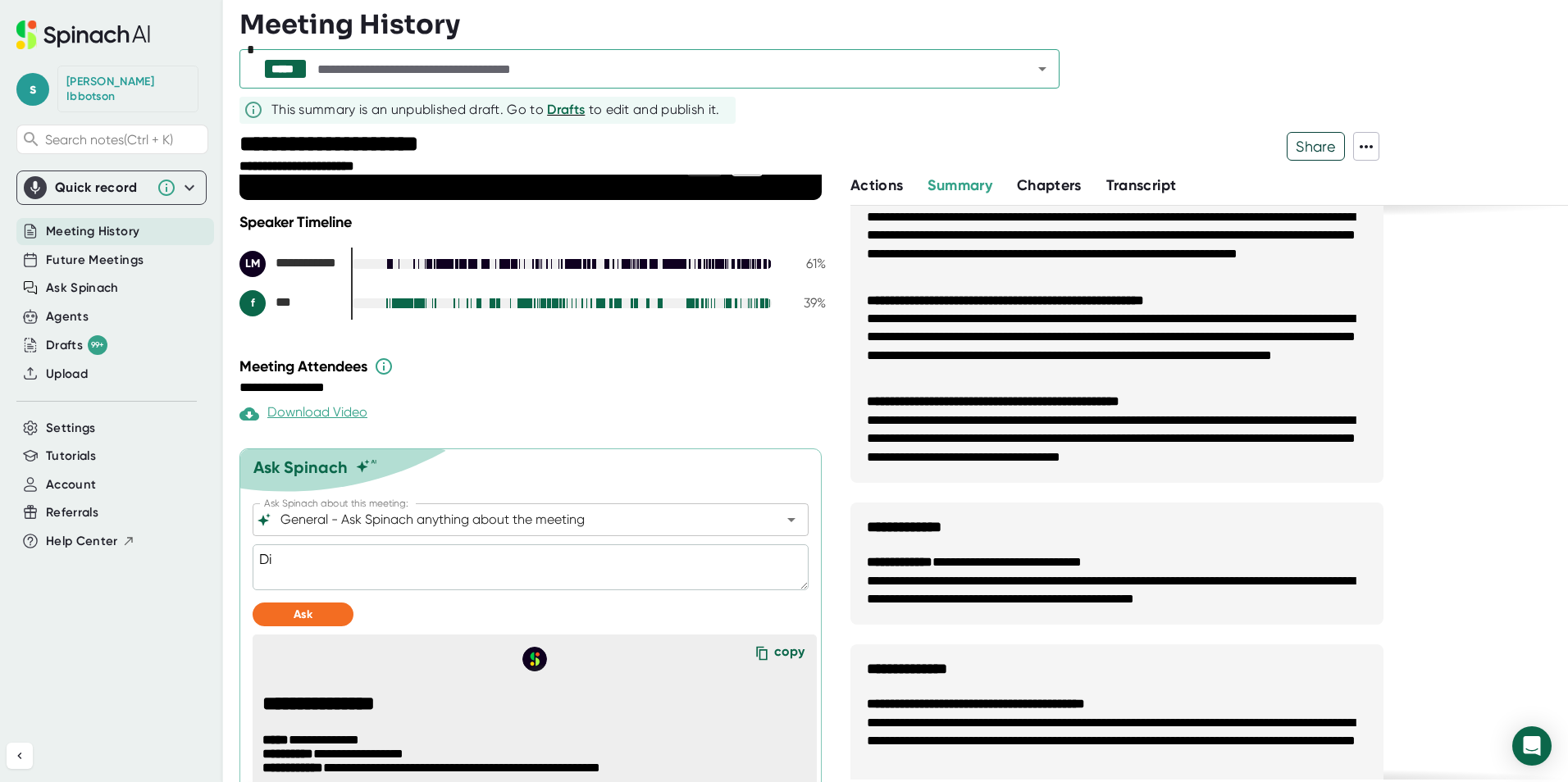
type textarea "x"
type textarea "Did"
type textarea "x"
type textarea "Did"
type textarea "x"
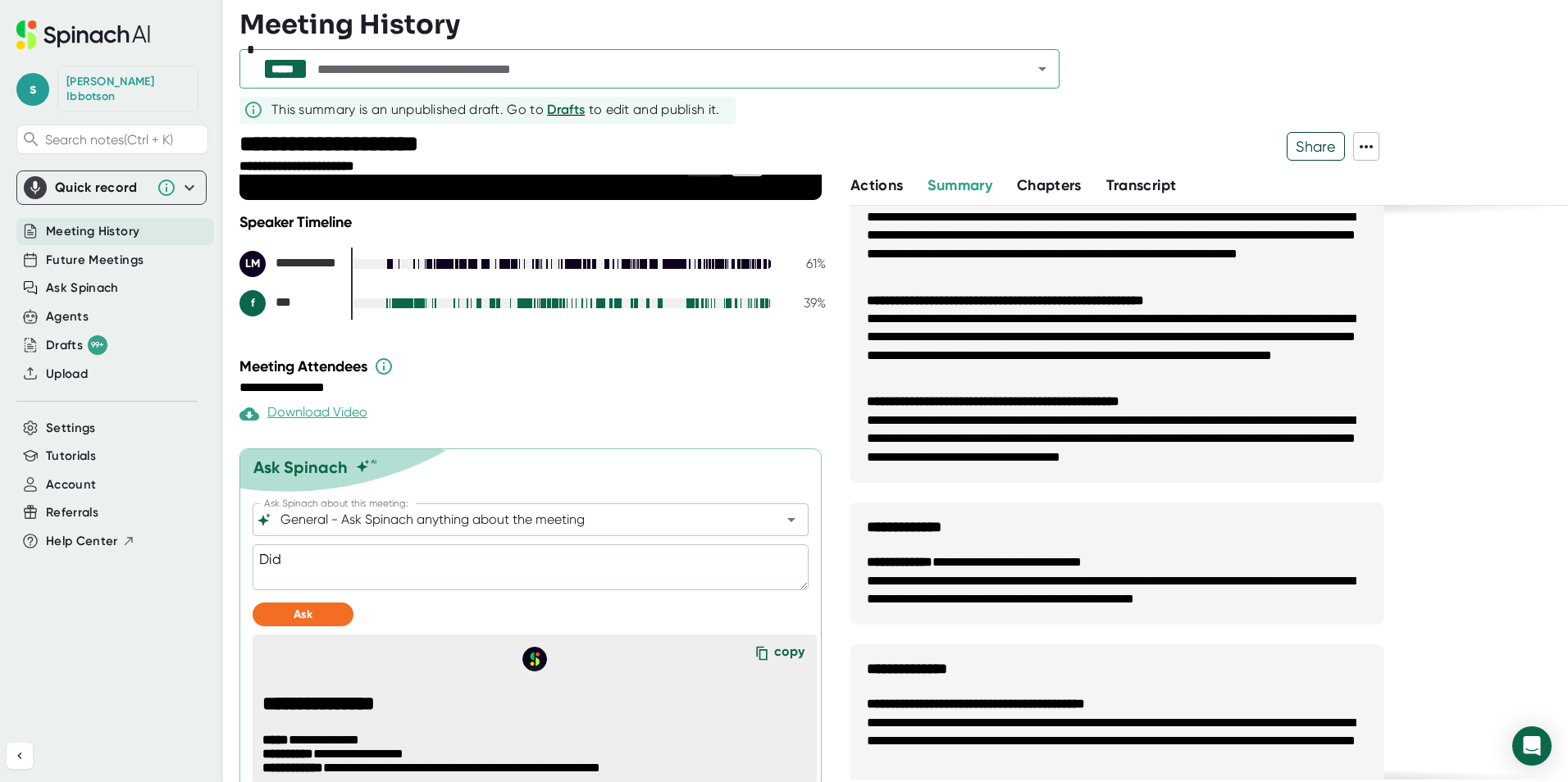
type textarea "Di"
type textarea "x"
type textarea "D"
type textarea "x"
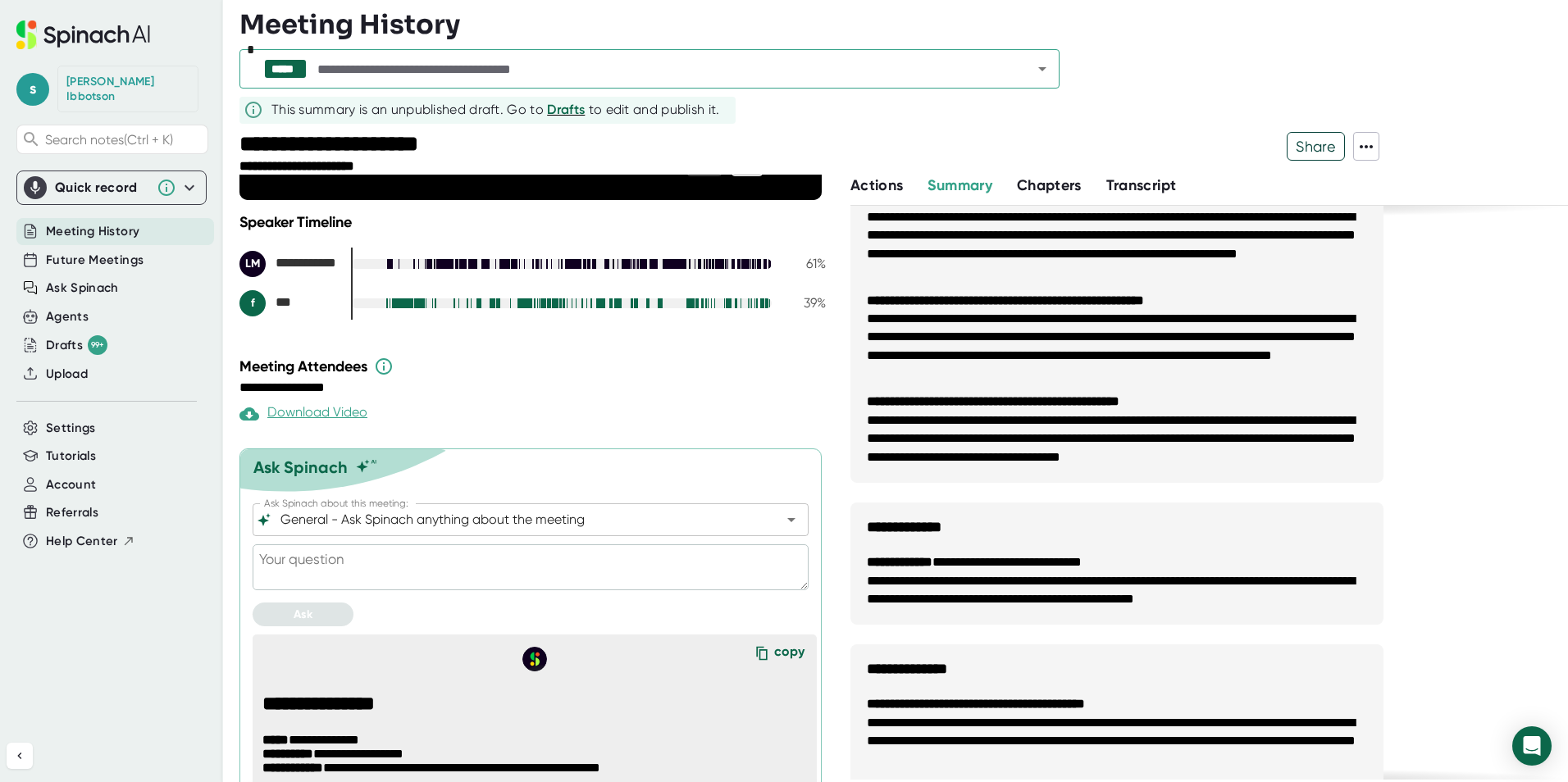
type textarea "W"
type textarea "x"
type textarea "Wa"
type textarea "x"
type textarea "Was"
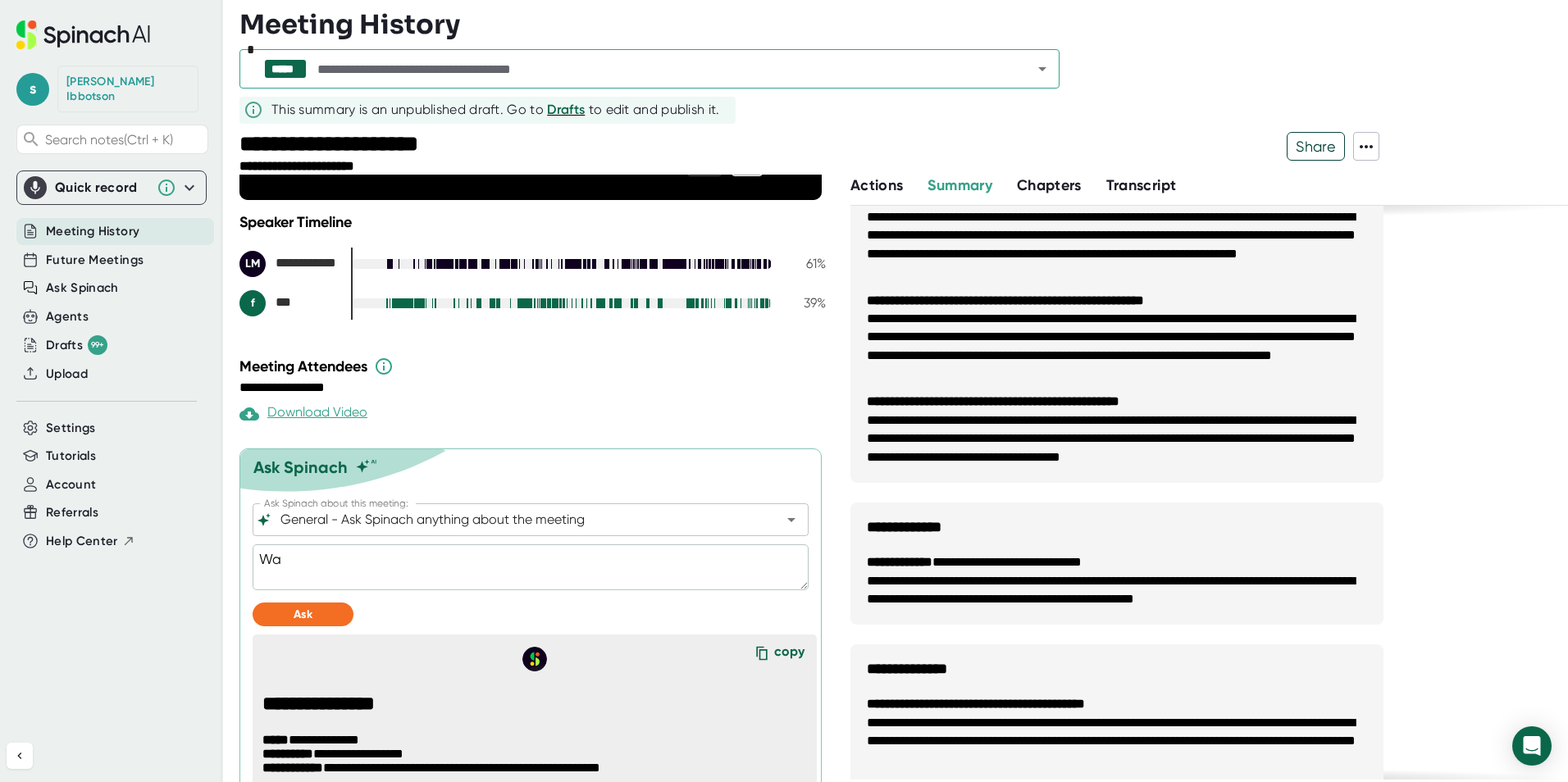
type textarea "x"
type textarea "Was"
type textarea "x"
type textarea "Was t"
type textarea "x"
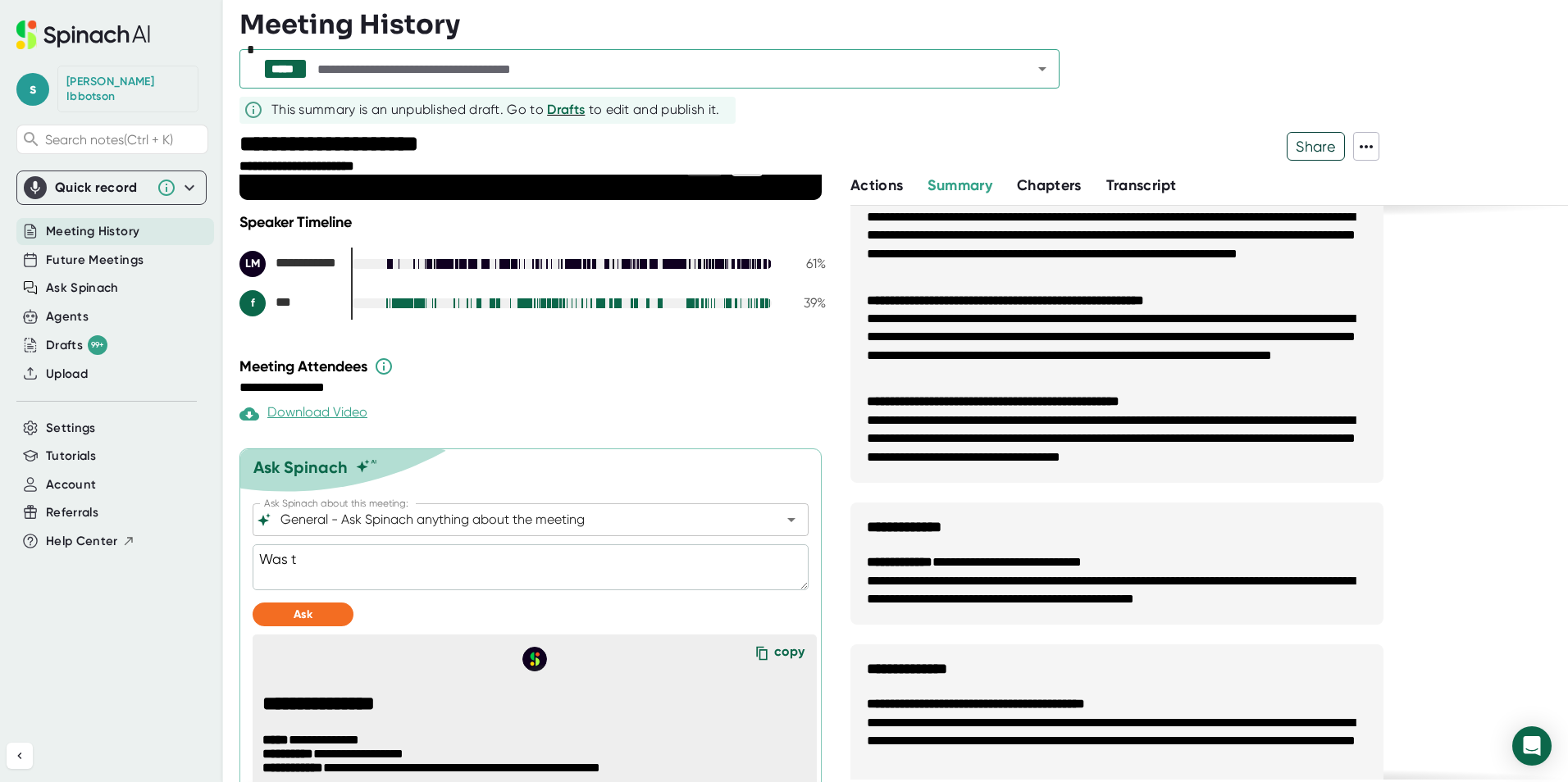
type textarea "Was th"
type textarea "x"
type textarea "Was the"
type textarea "x"
type textarea "Was thei"
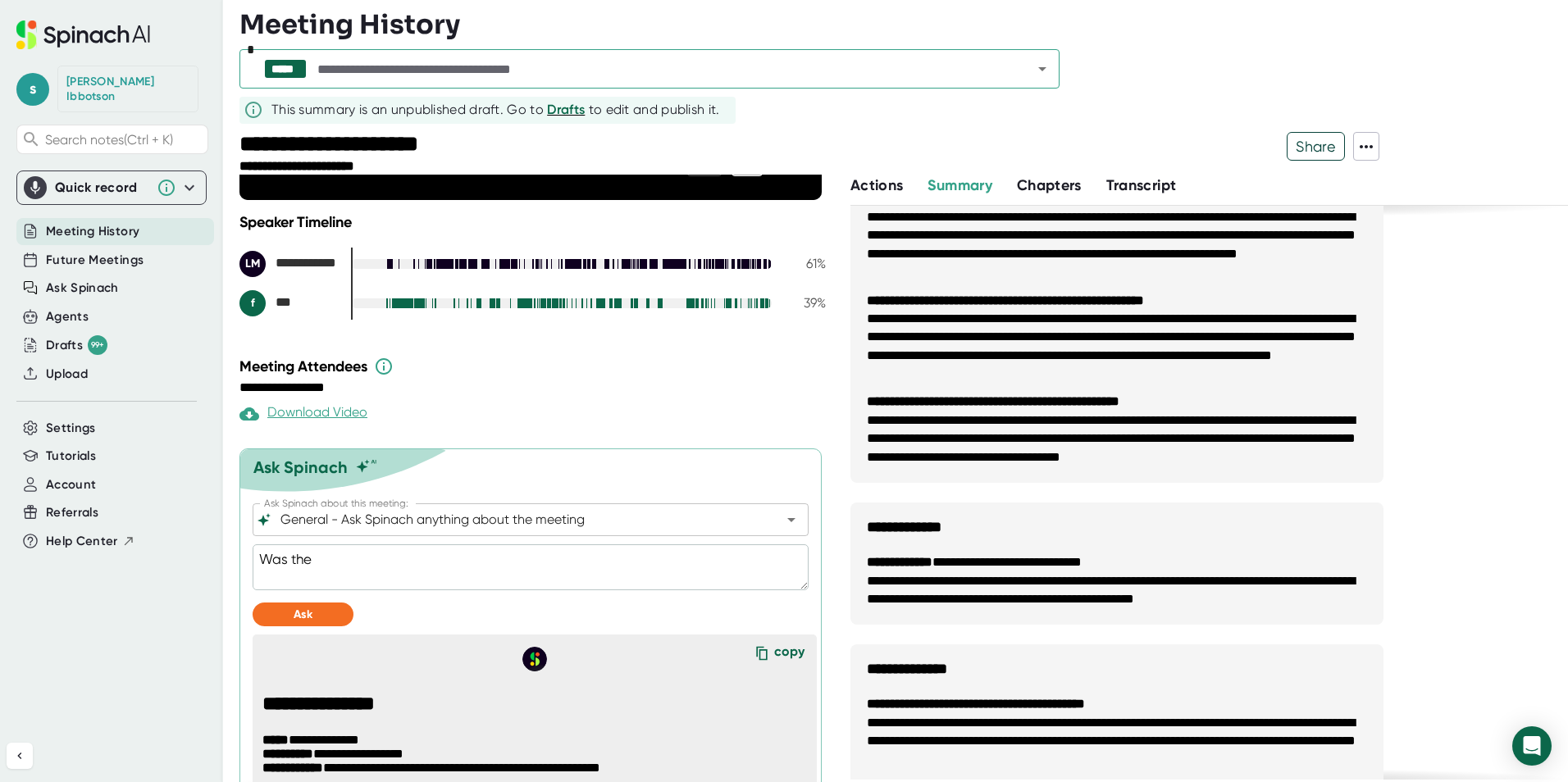
type textarea "x"
type textarea "Was their"
type textarea "x"
type textarea "Was their"
type textarea "x"
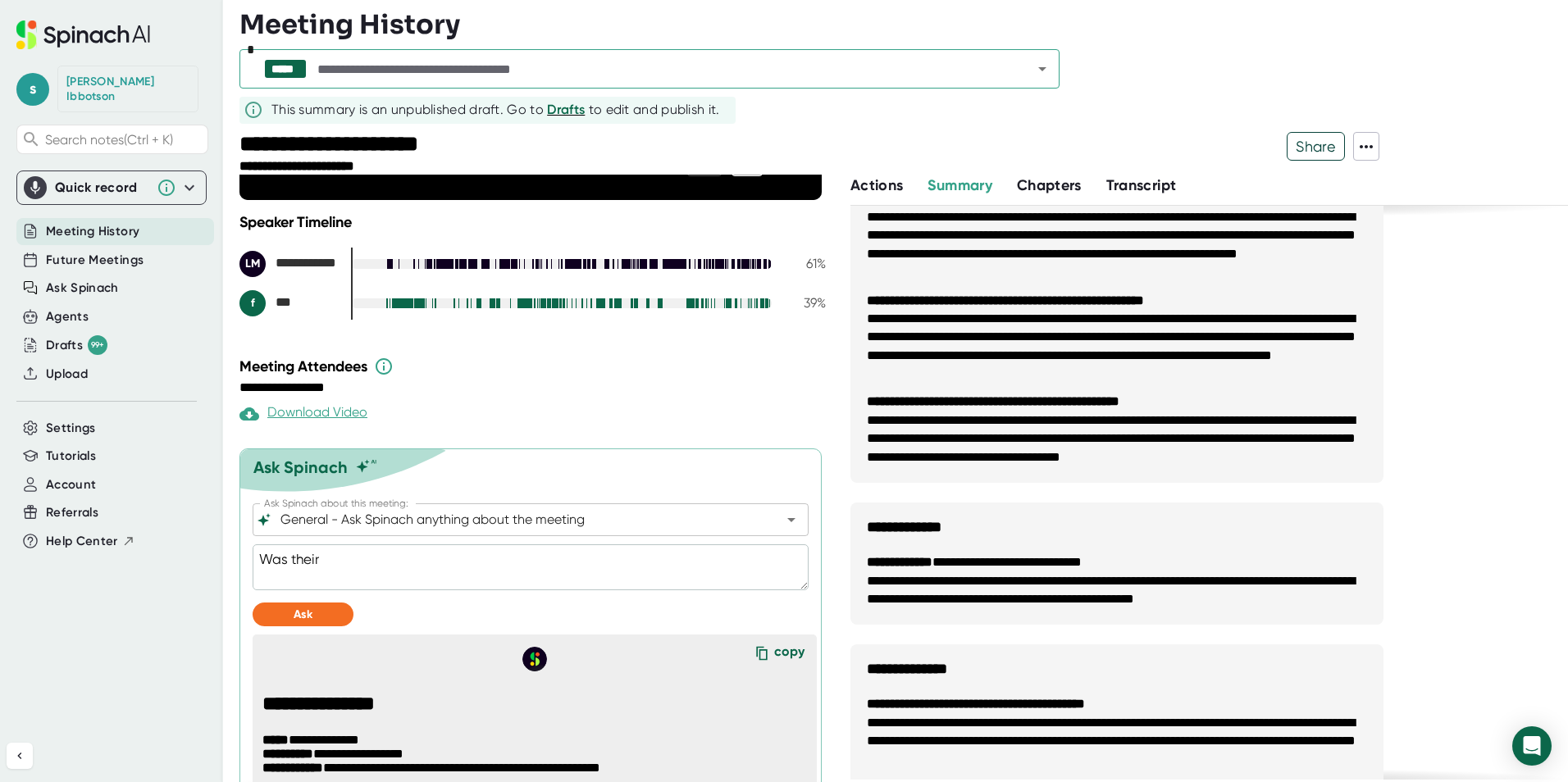
type textarea "Was their"
type textarea "x"
type textarea "Was thei"
type textarea "x"
type textarea "Was the"
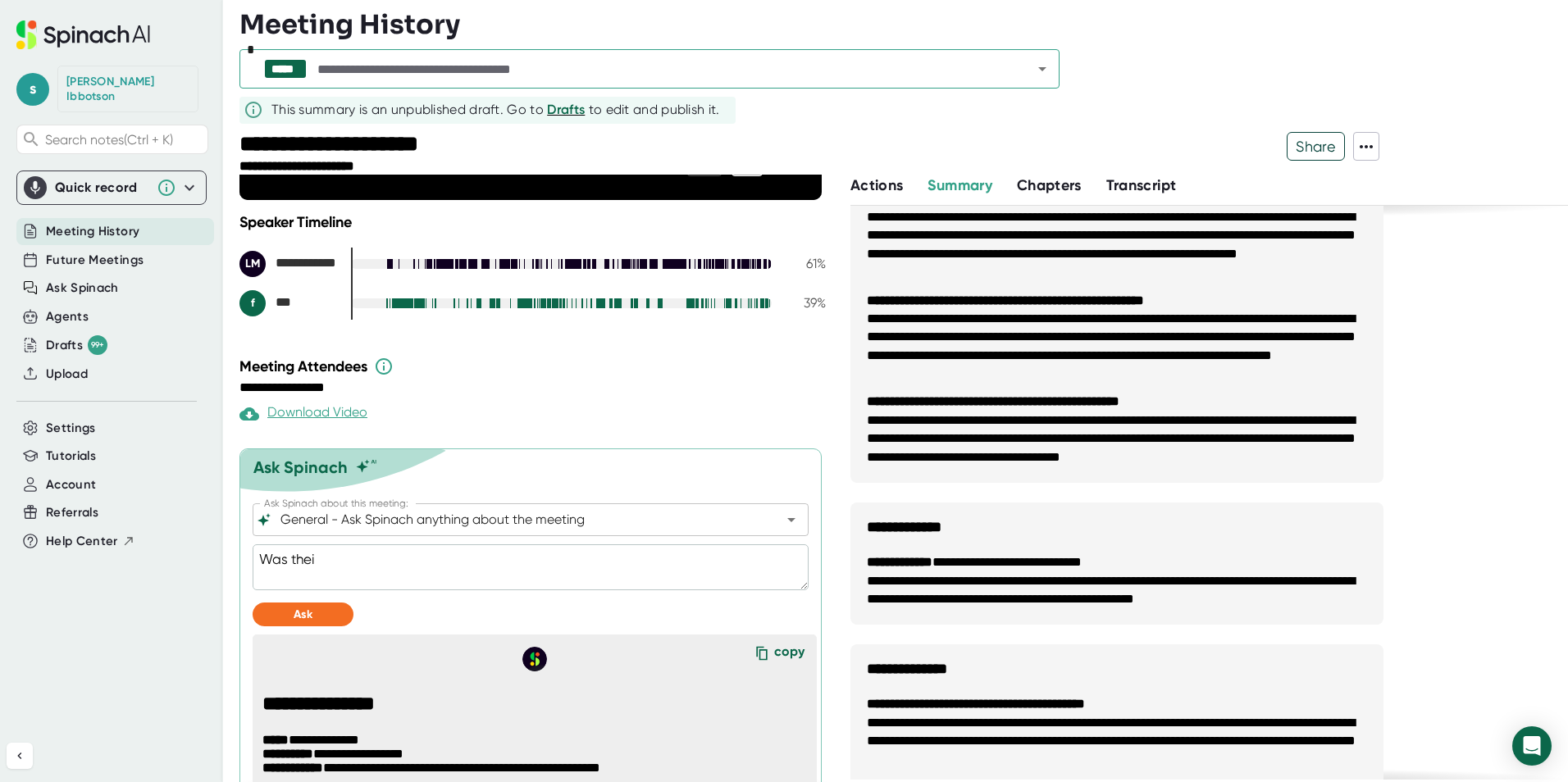
type textarea "x"
type textarea "Was ther"
type textarea "x"
type textarea "Was there"
type textarea "x"
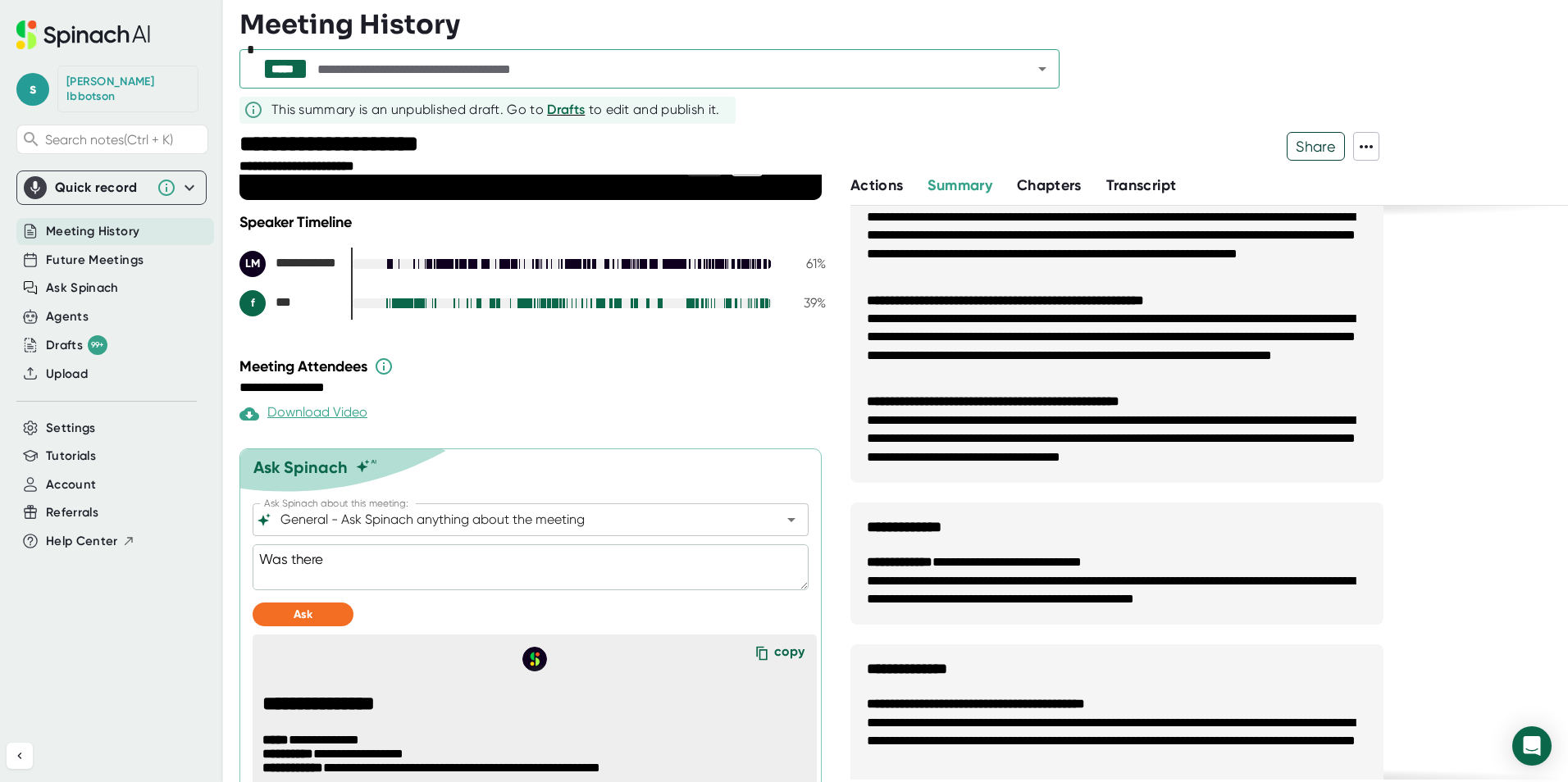
type textarea "Was there"
type textarea "x"
type textarea "Was there s"
type textarea "x"
type textarea "Was there si"
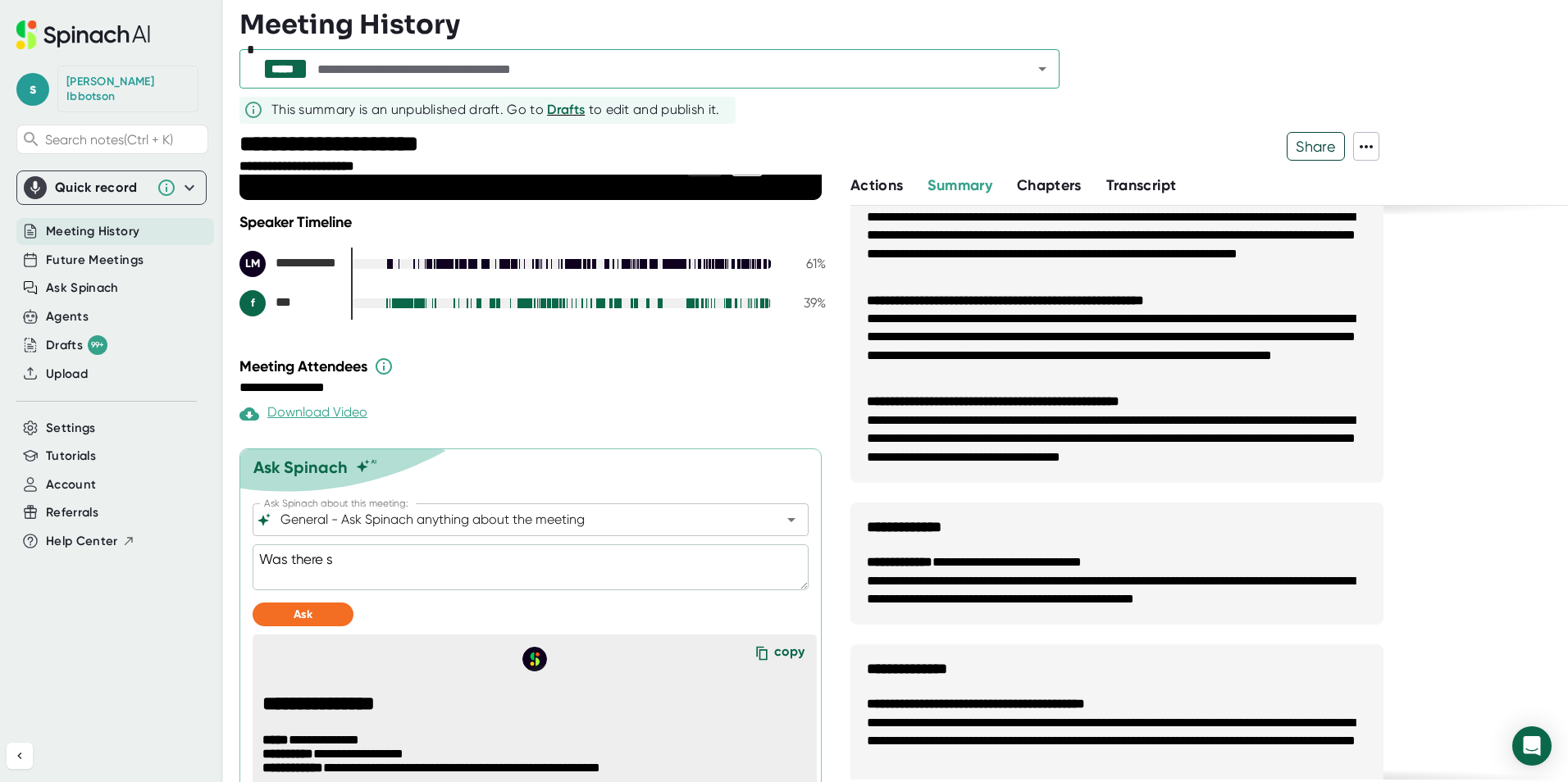
type textarea "x"
type textarea "Was there s"
type textarea "x"
type textarea "Was there"
type textarea "x"
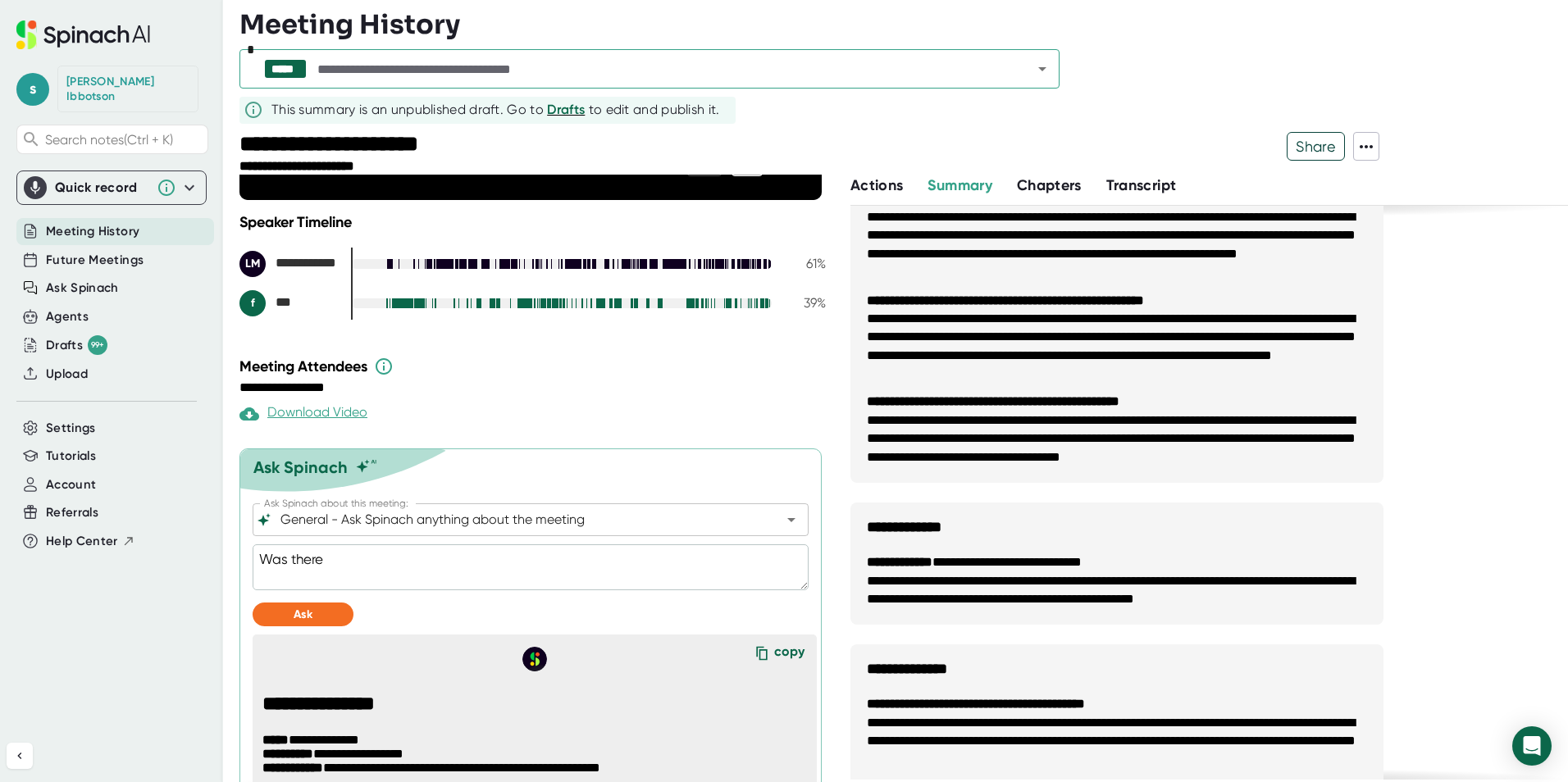
type textarea "Was there d"
type textarea "x"
type textarea "Was there di"
type textarea "x"
type textarea "Was there dis"
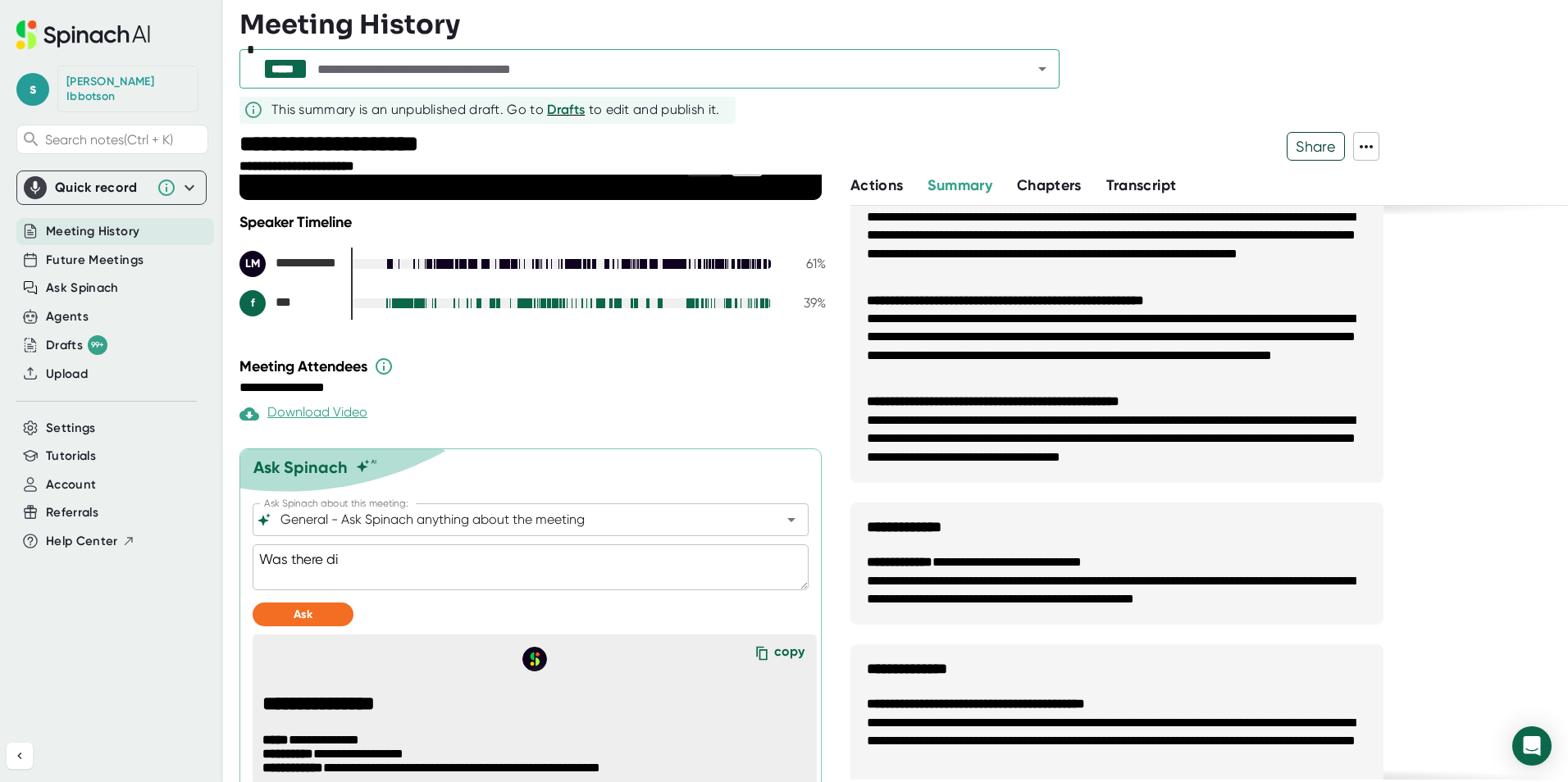
type textarea "x"
type textarea "Was there disc"
type textarea "x"
type textarea "Was there discu"
type textarea "x"
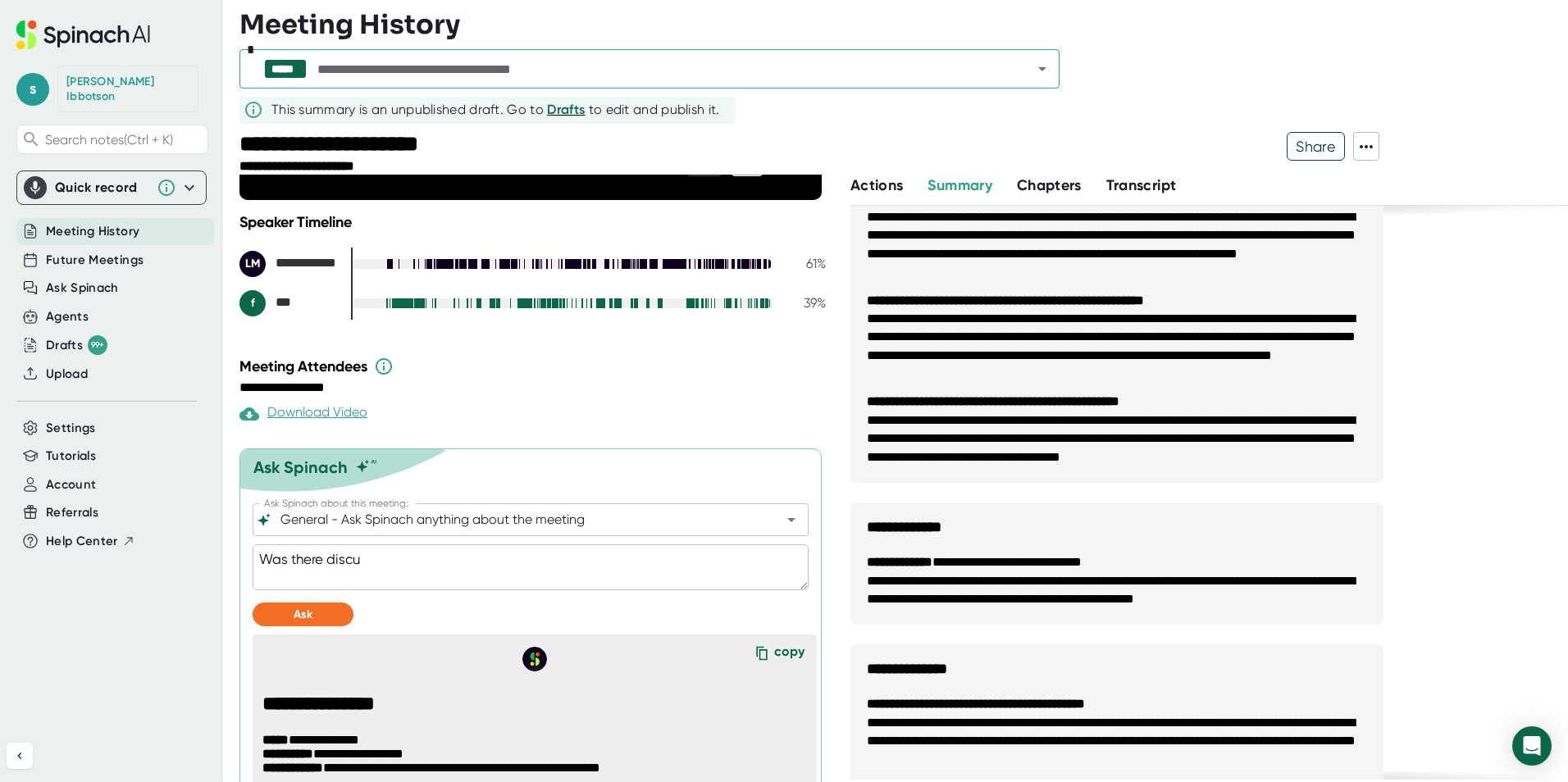
type textarea "Was there discus"
type textarea "x"
type textarea "Was there discuss"
type textarea "x"
type textarea "Was there discussi"
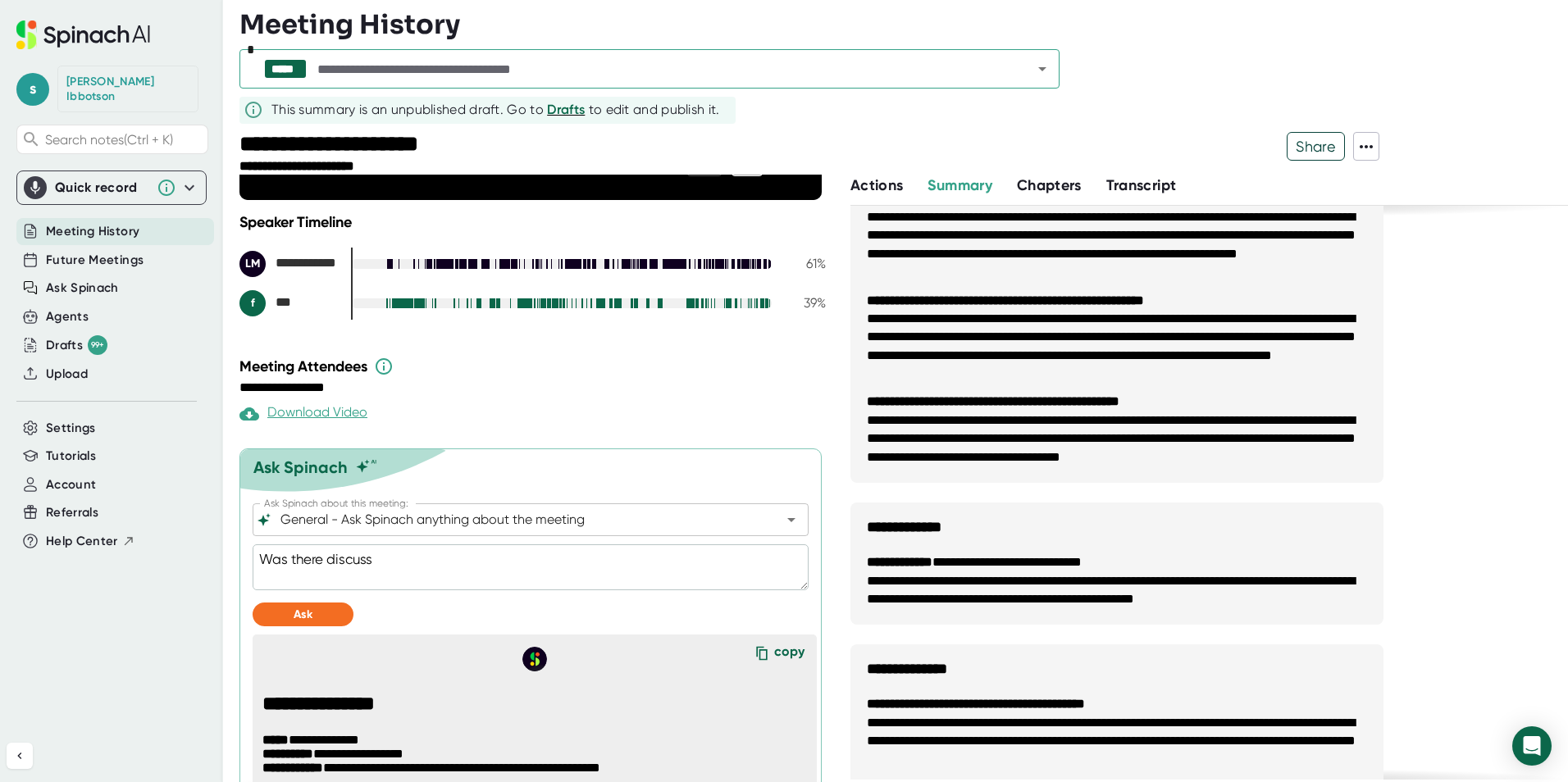
type textarea "x"
type textarea "Was there discussio"
type textarea "x"
type textarea "Was there discussion"
type textarea "x"
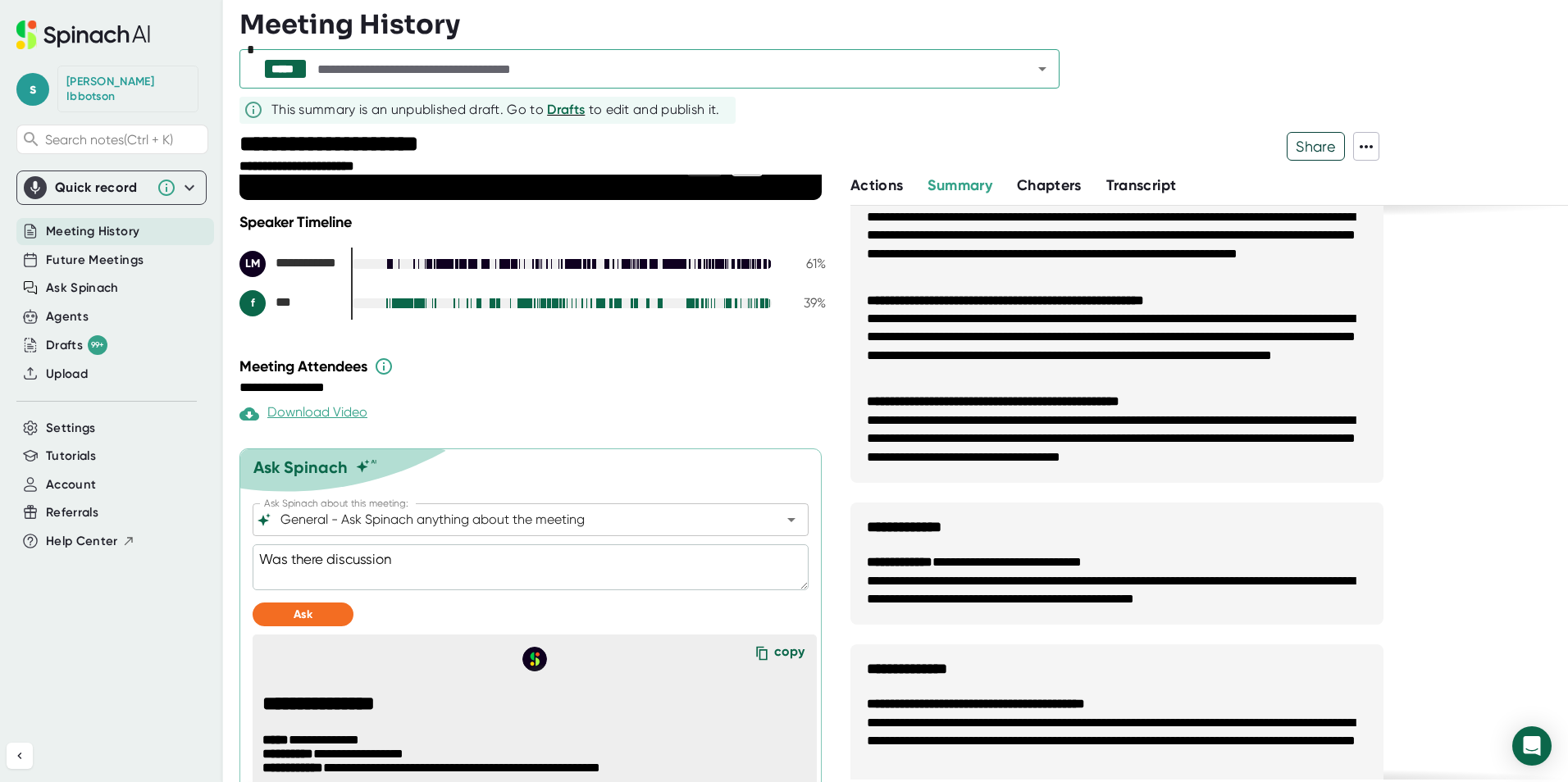
type textarea "Was there discussion"
type textarea "x"
type textarea "Was there discussion a"
type textarea "x"
type textarea "Was there discussion ab"
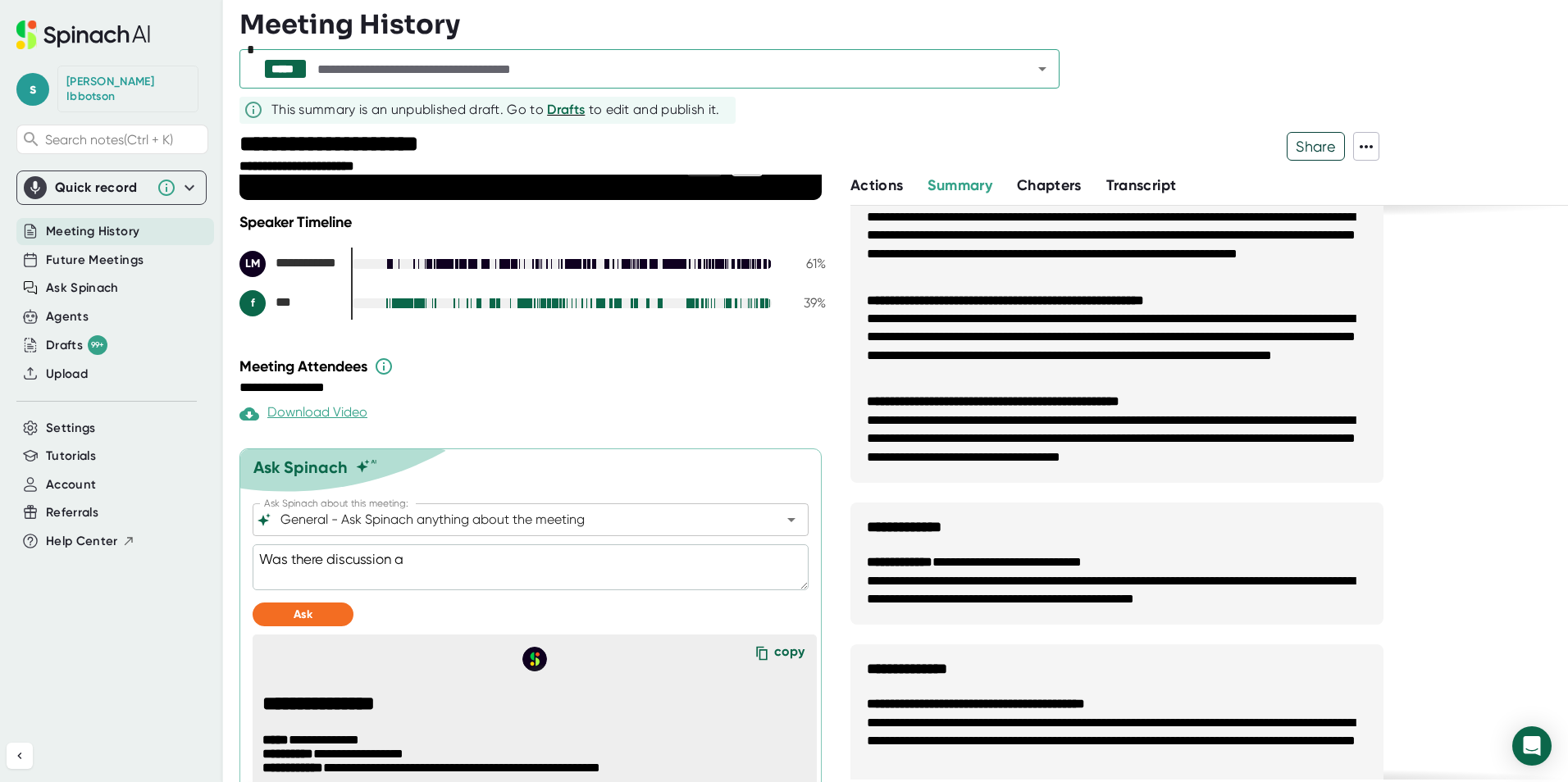
type textarea "x"
type textarea "Was there discussion abo"
type textarea "x"
type textarea "Was there discussion abou"
type textarea "x"
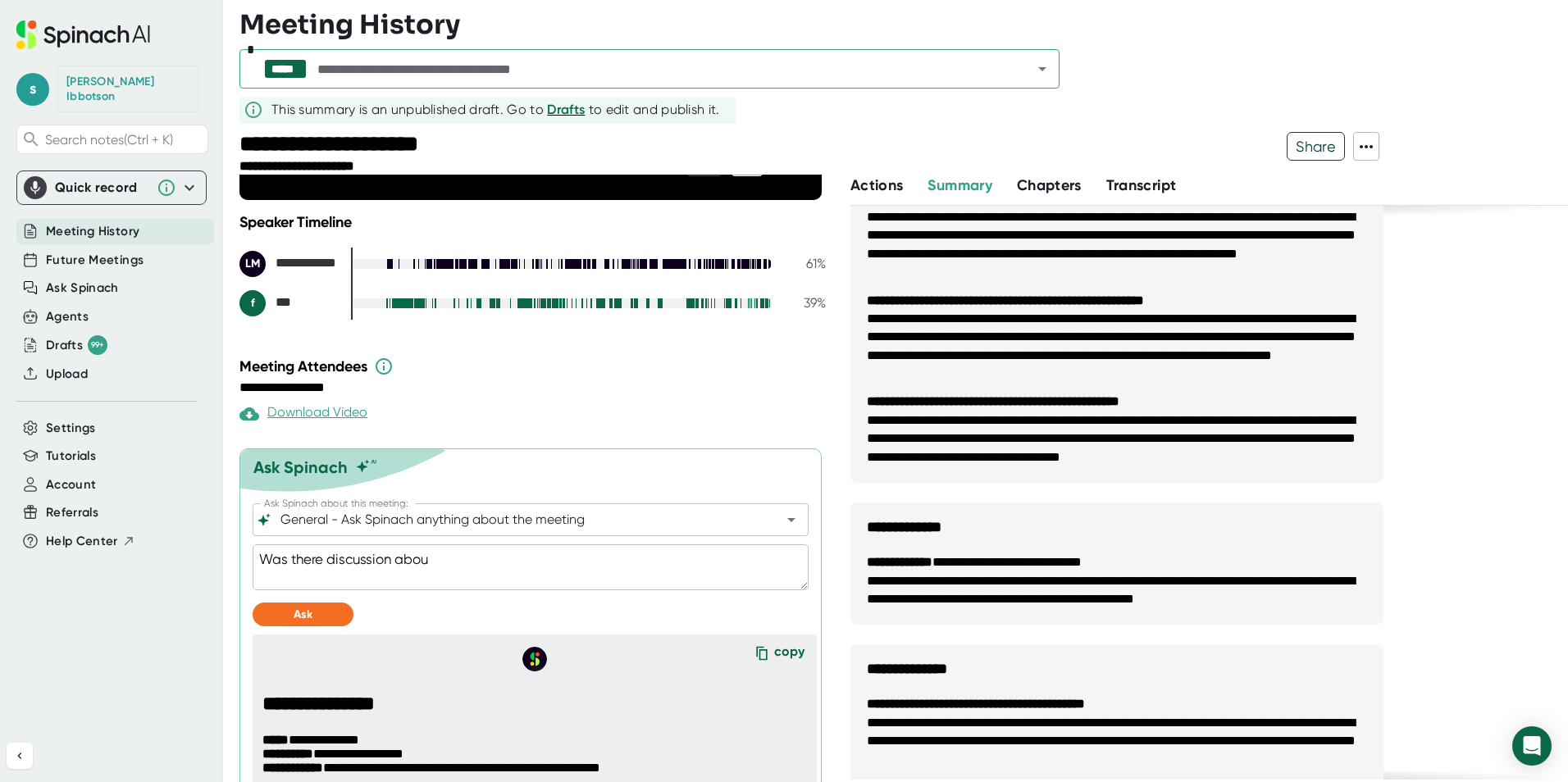
type textarea "Was there discussion about"
type textarea "x"
type textarea "Was there discussion about"
type textarea "x"
type textarea "Was there discussion about c"
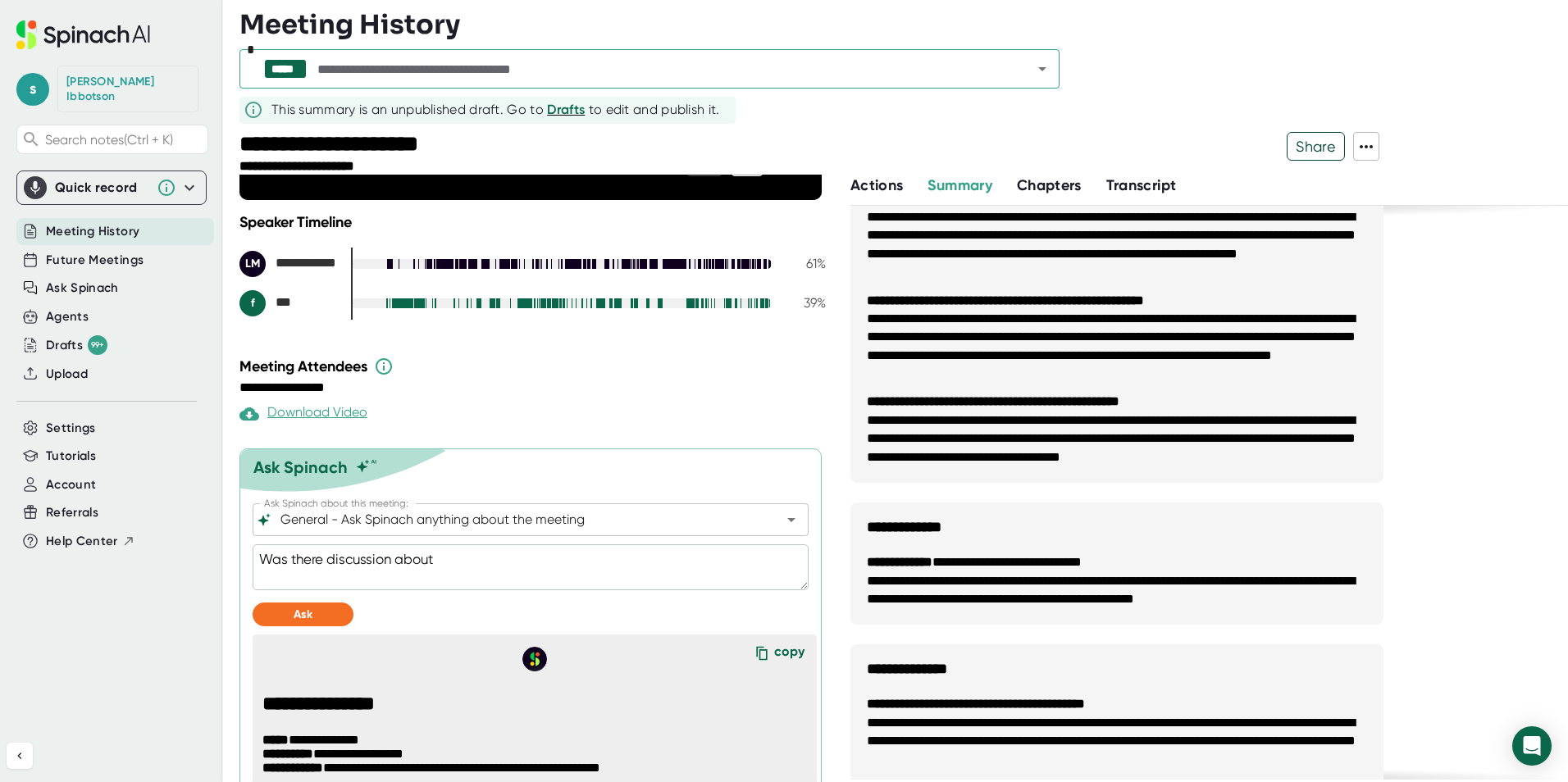
type textarea "x"
type textarea "Was there discussion about ch"
type textarea "x"
type textarea "Was there discussion about cha"
type textarea "x"
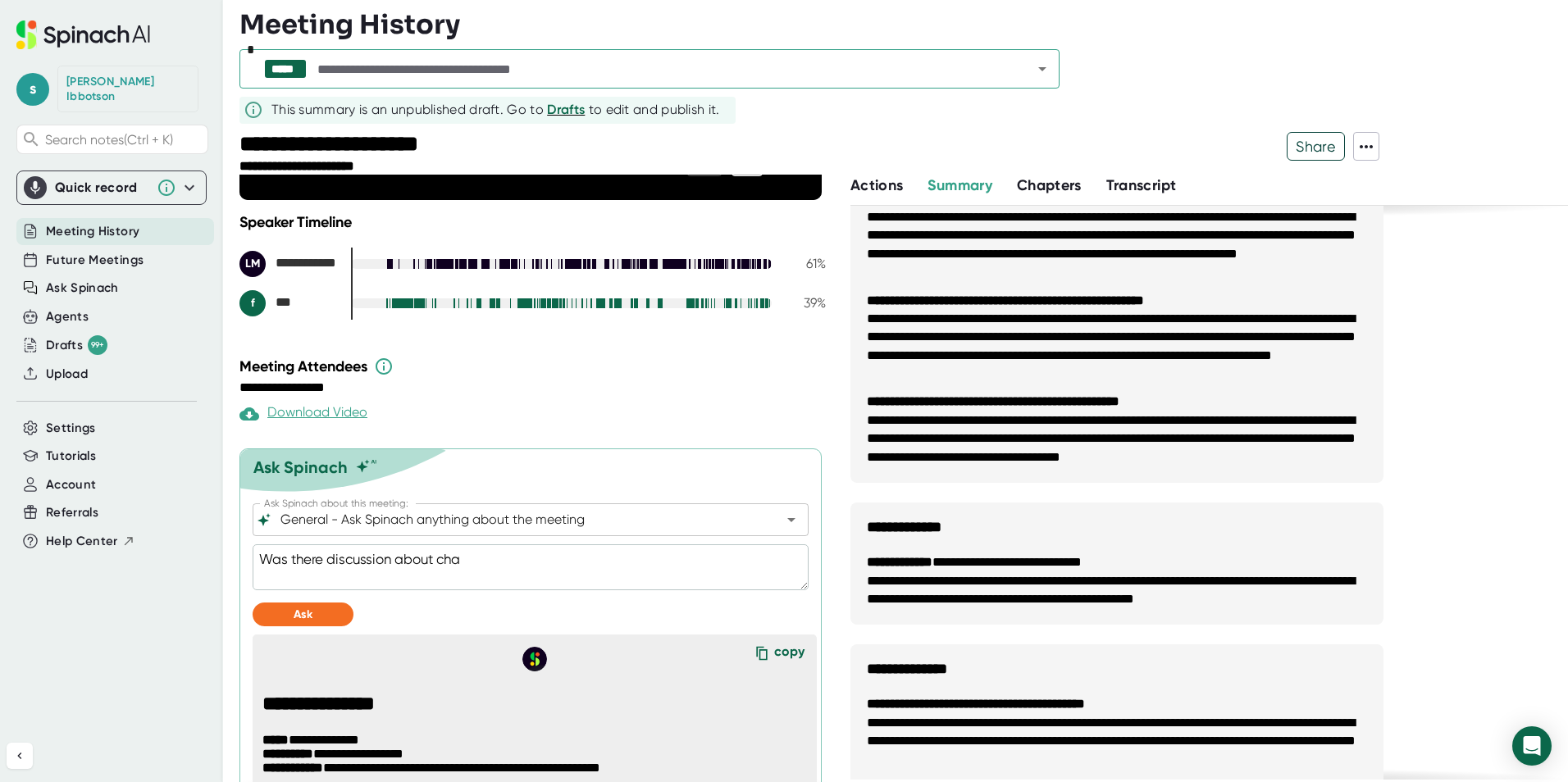
type textarea "Was there discussion about [PERSON_NAME]"
type textarea "x"
type textarea "Was there discussion about [PERSON_NAME]"
type textarea "x"
type textarea "Was there discussion about change"
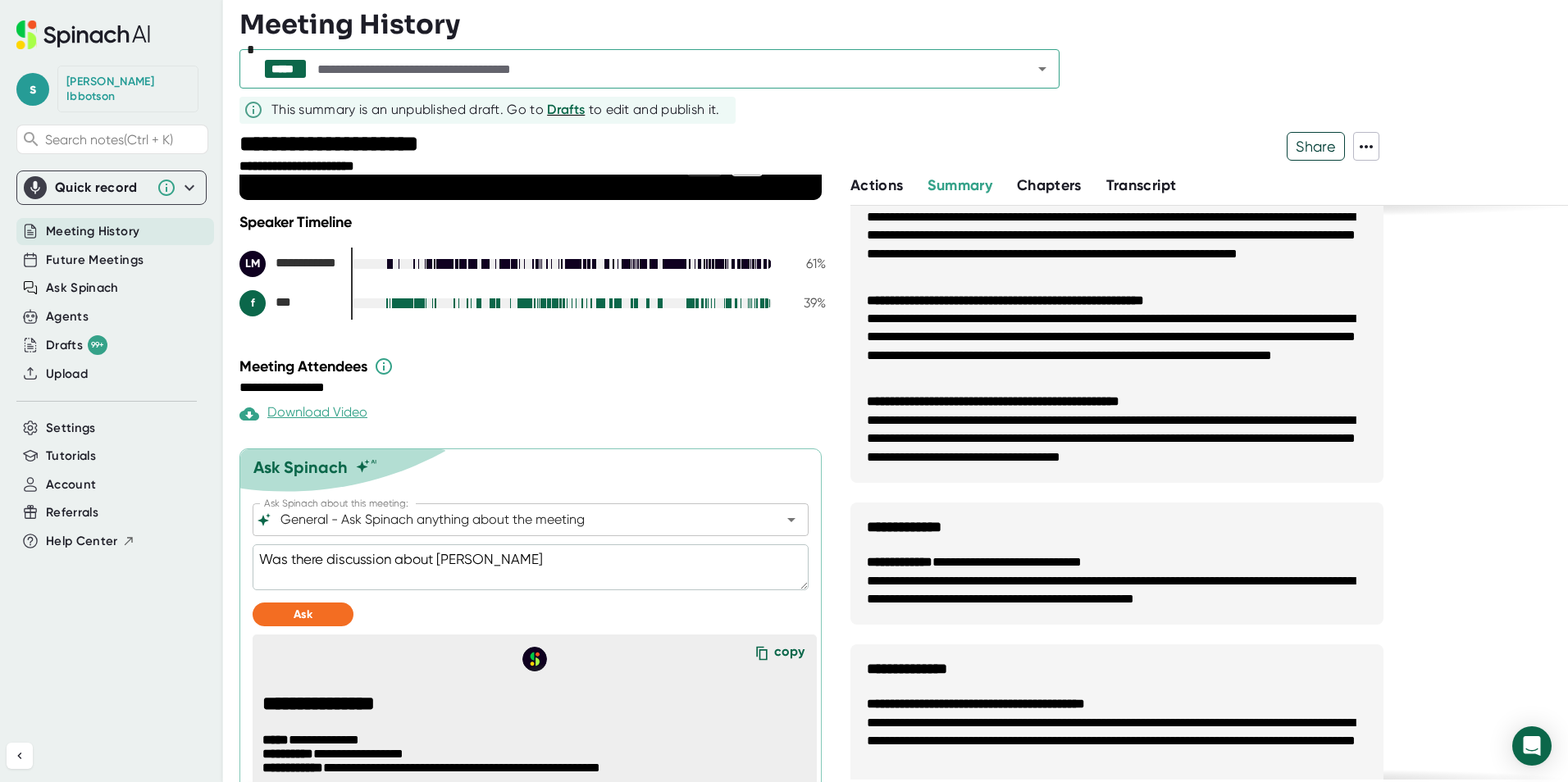
type textarea "x"
type textarea "Was there discussion about change"
type textarea "x"
type textarea "Was there discussion about change i"
type textarea "x"
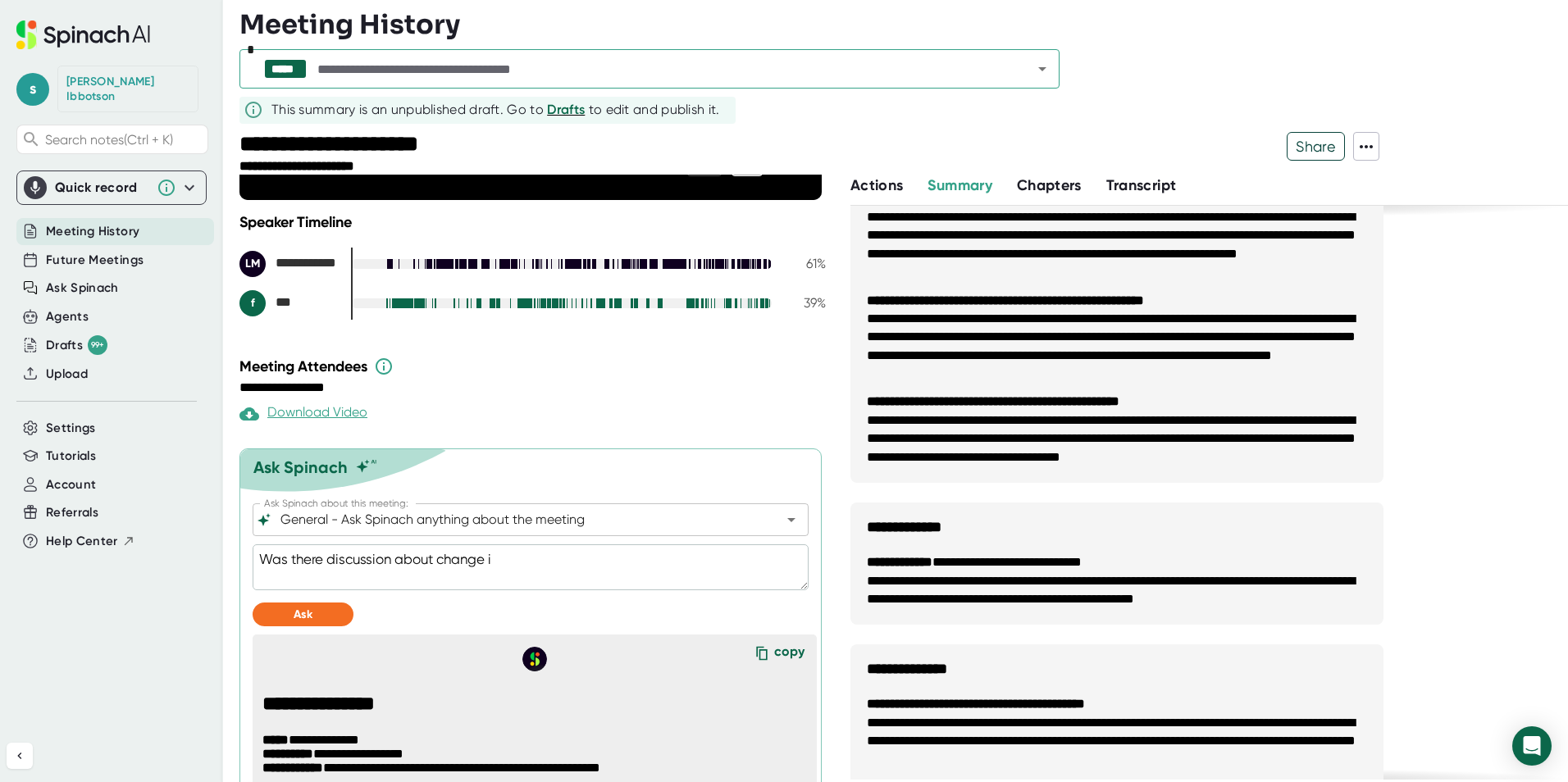
type textarea "Was there discussion about change in"
type textarea "x"
type textarea "Was there discussion about change in"
type textarea "x"
type textarea "Was there discussion about change in m"
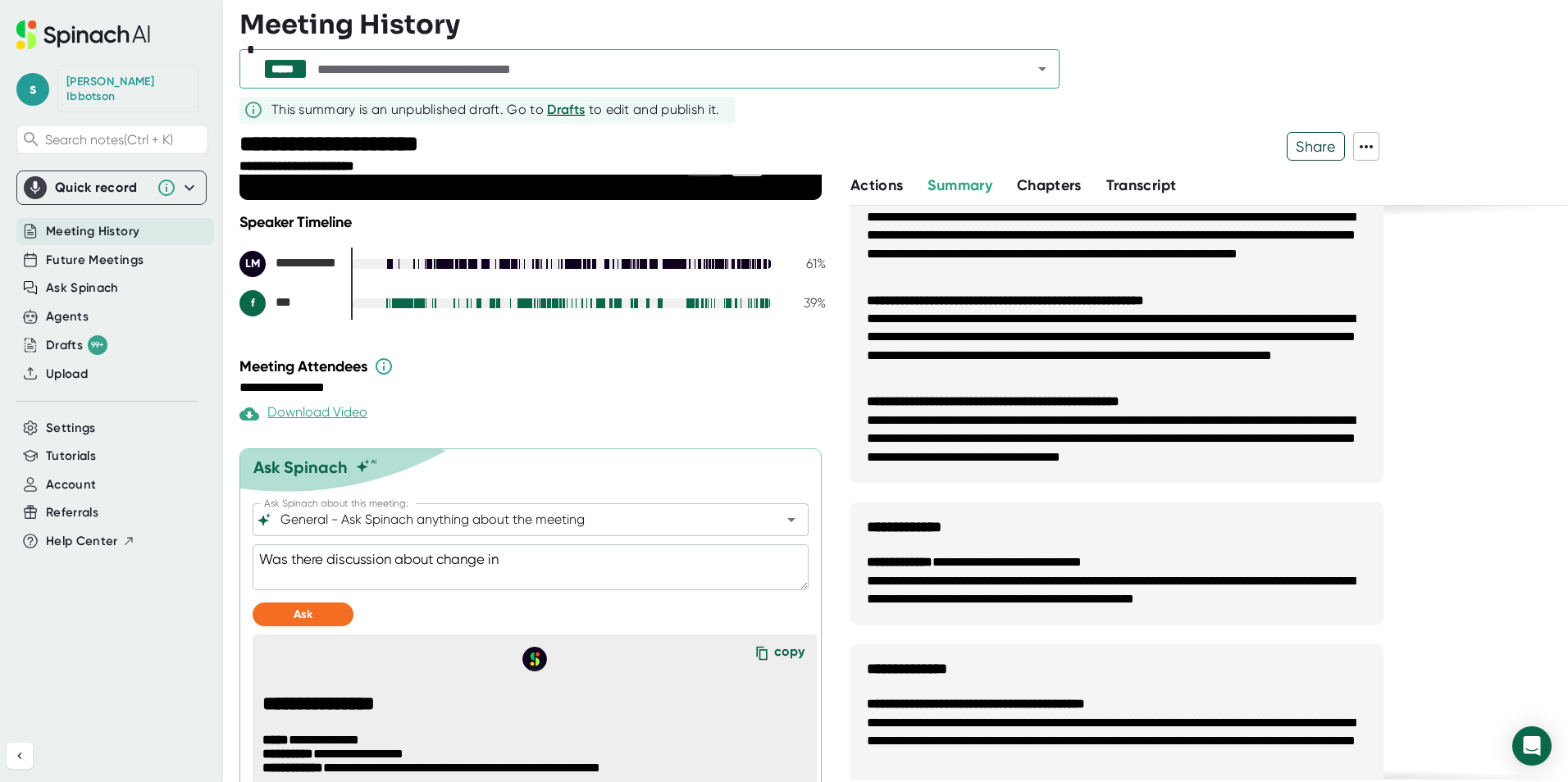
type textarea "x"
type textarea "Was there discussion about change in me"
type textarea "x"
type textarea "Was there discussion about change in mee"
type textarea "x"
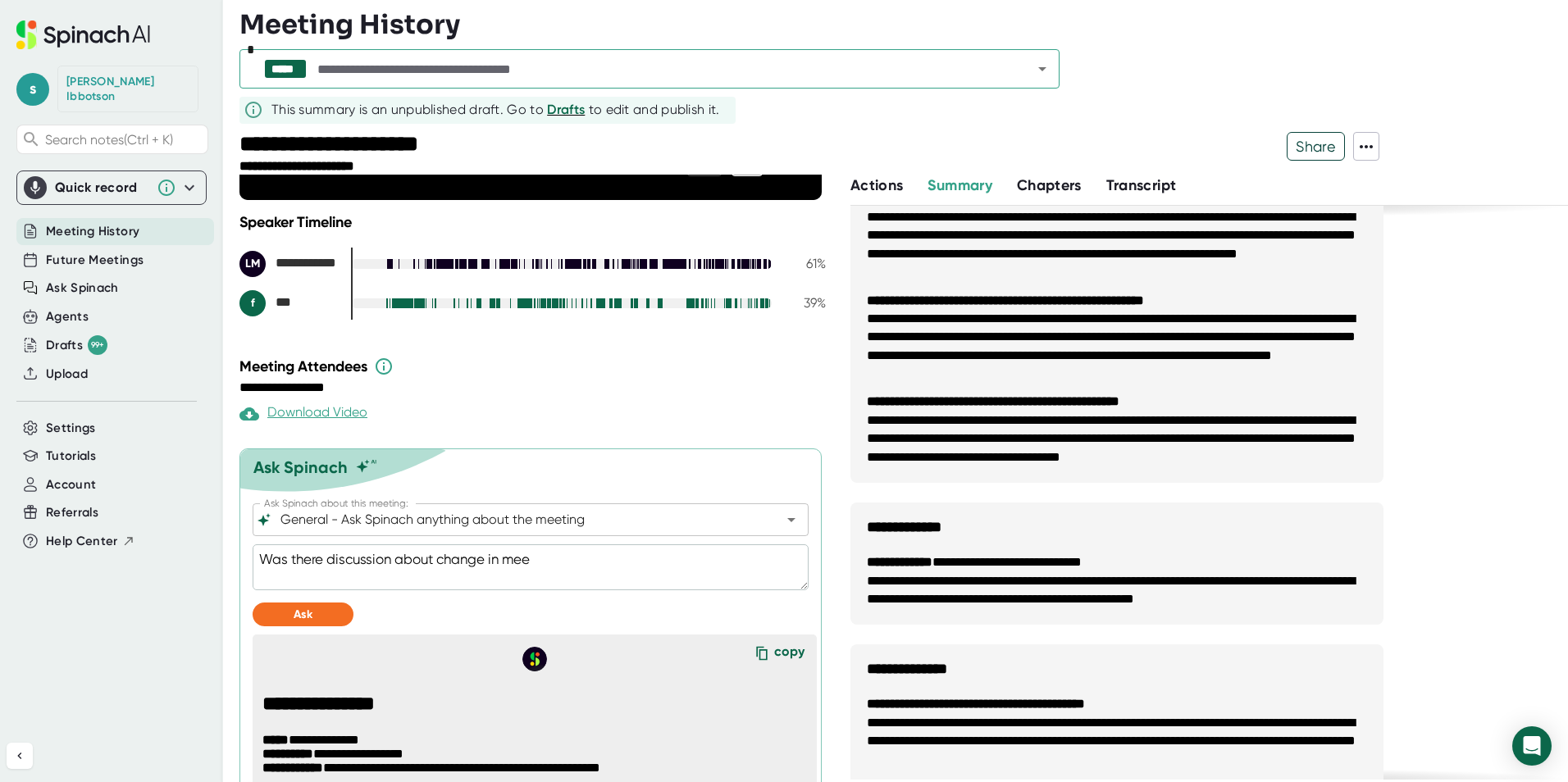
type textarea "Was there discussion about change in meet"
type textarea "x"
type textarea "Was there discussion about change in meeti"
type textarea "x"
type textarea "Was there discussion about change in meetin"
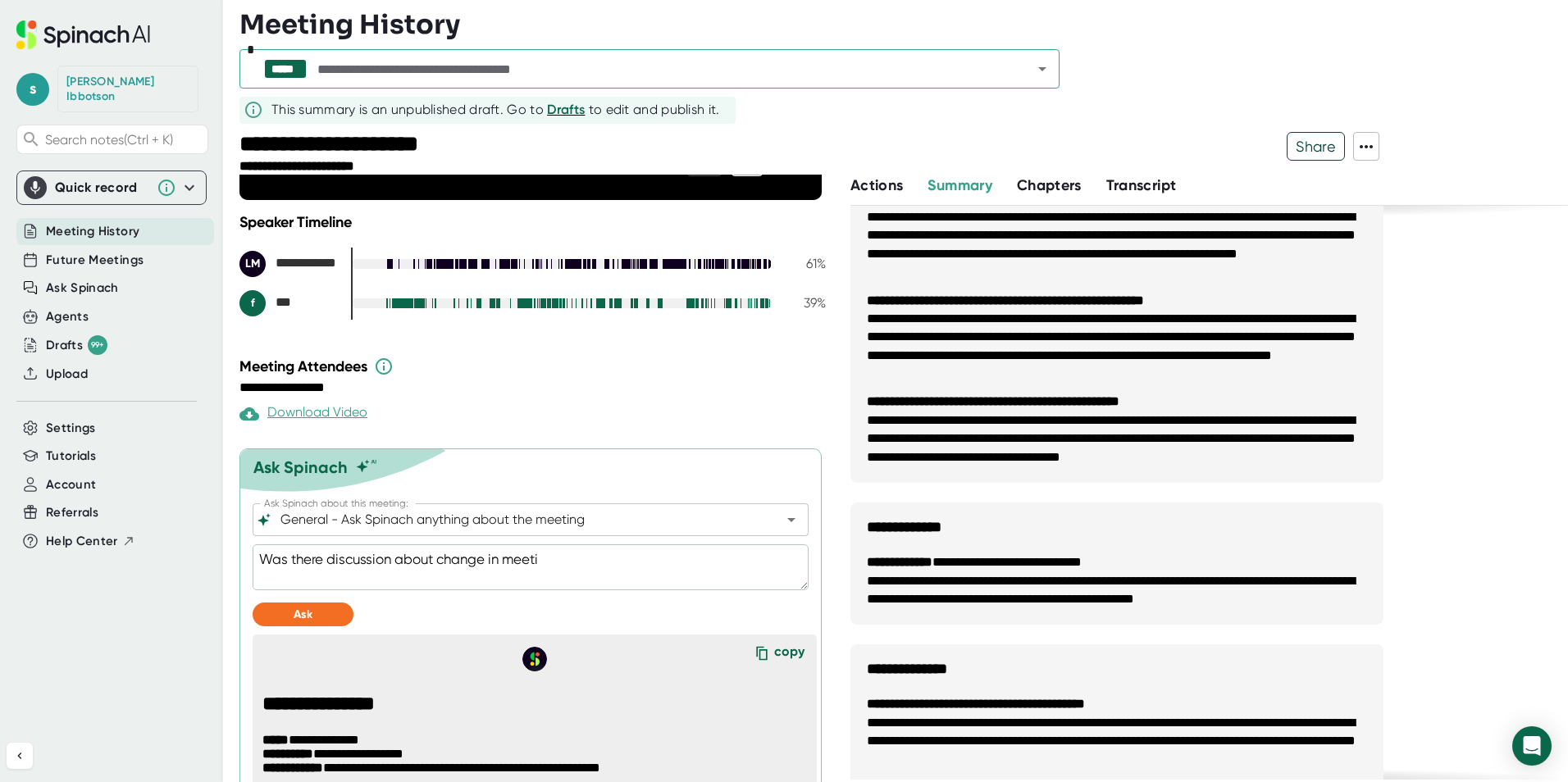
type textarea "x"
type textarea "Was there discussion about change in meeting"
type textarea "x"
type textarea "Was there discussion about change in meeting"
type textarea "x"
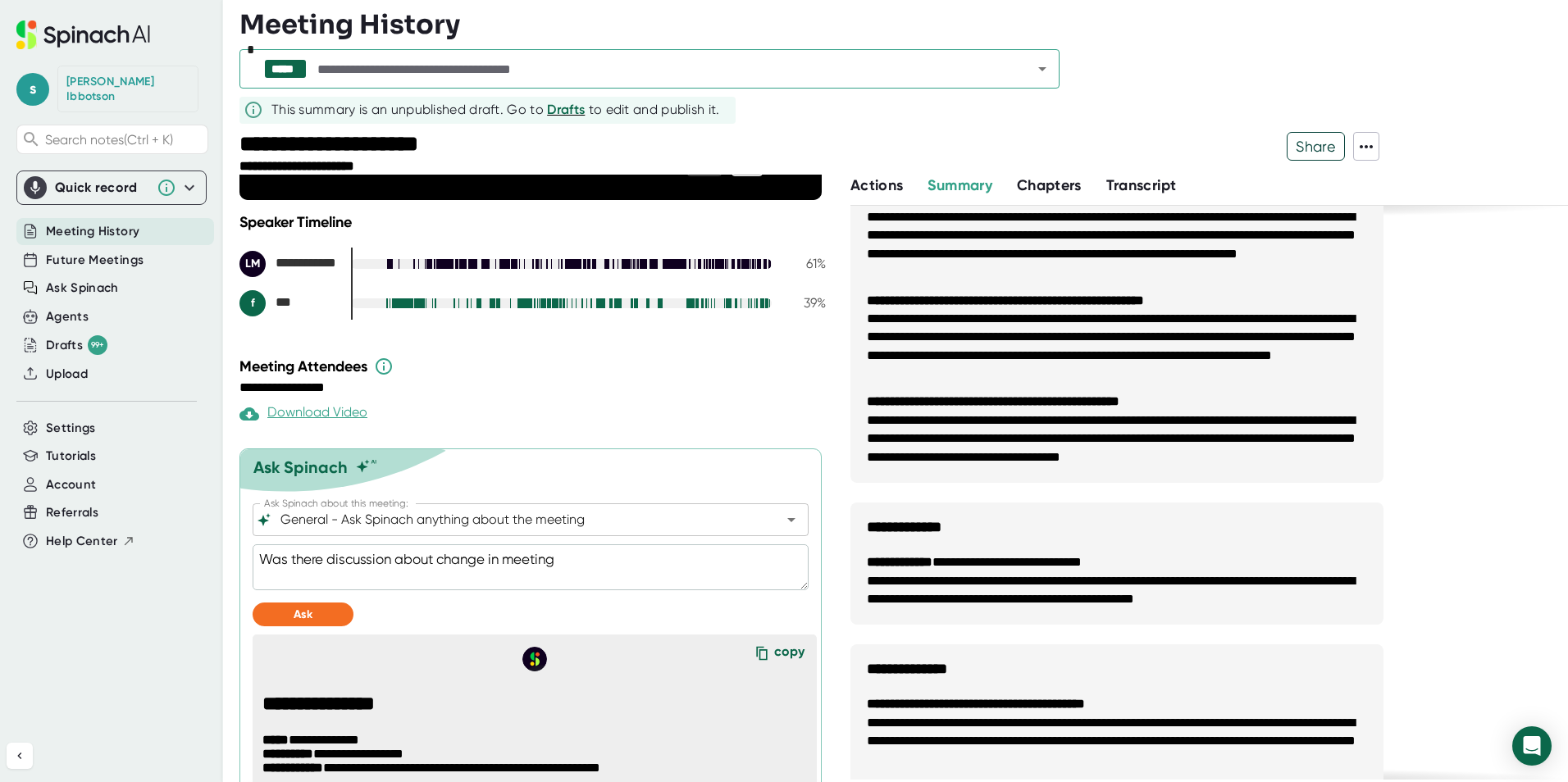
type textarea "Was there discussion about change in meeting t"
type textarea "x"
type textarea "Was there discussion about change in meeting ti"
type textarea "x"
type textarea "Was there discussion about change in meeting [PERSON_NAME]"
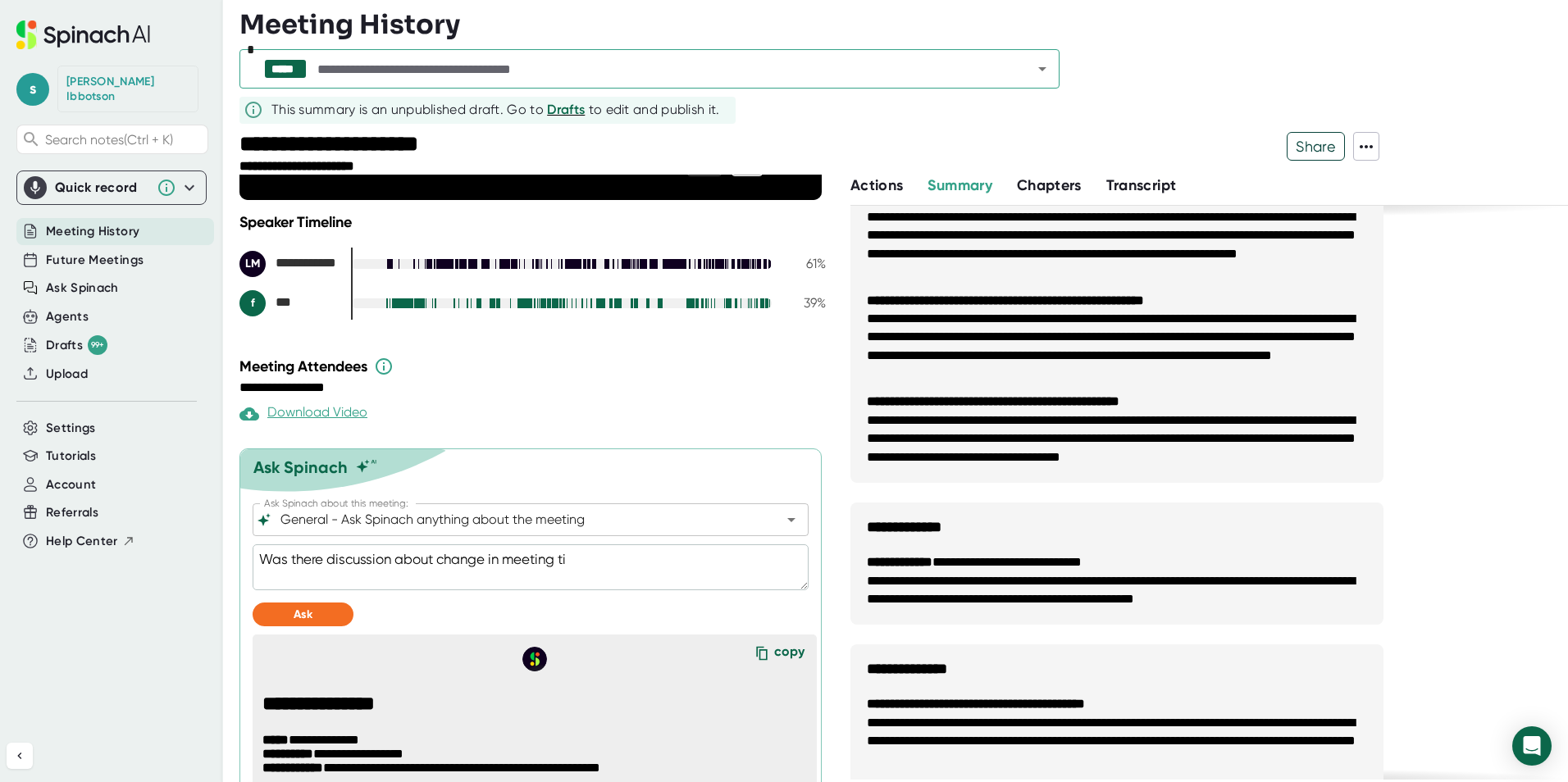
type textarea "x"
type textarea "Was there discussion about change in meeting time"
type textarea "x"
type textarea "Was there discussion about change in meeting time?"
type textarea "x"
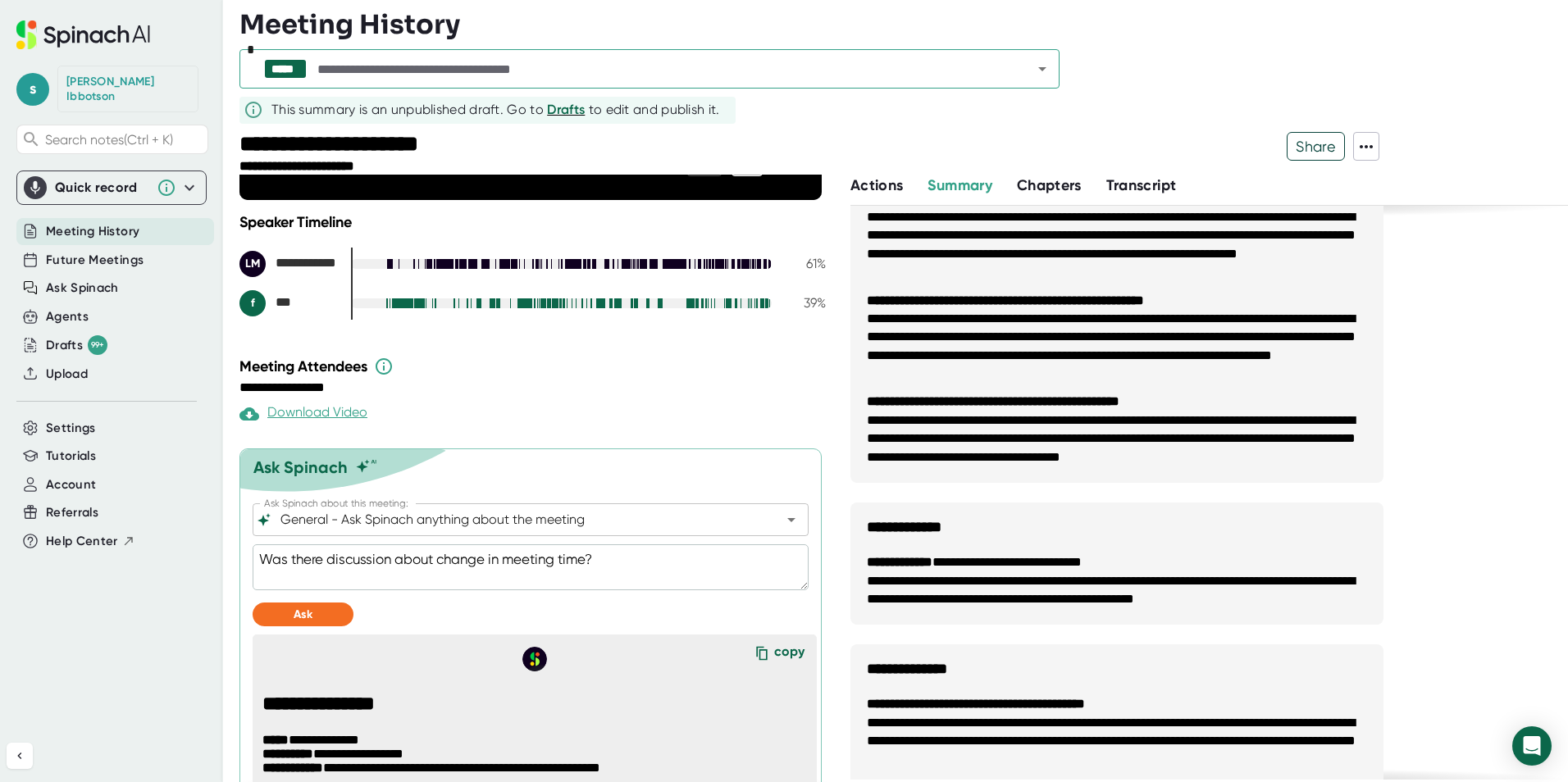
type textarea "Was there discussion about change in meeting time?"
click at [327, 600] on div at bounding box center [531, 596] width 556 height 13
click at [317, 617] on button "Ask" at bounding box center [303, 614] width 101 height 23
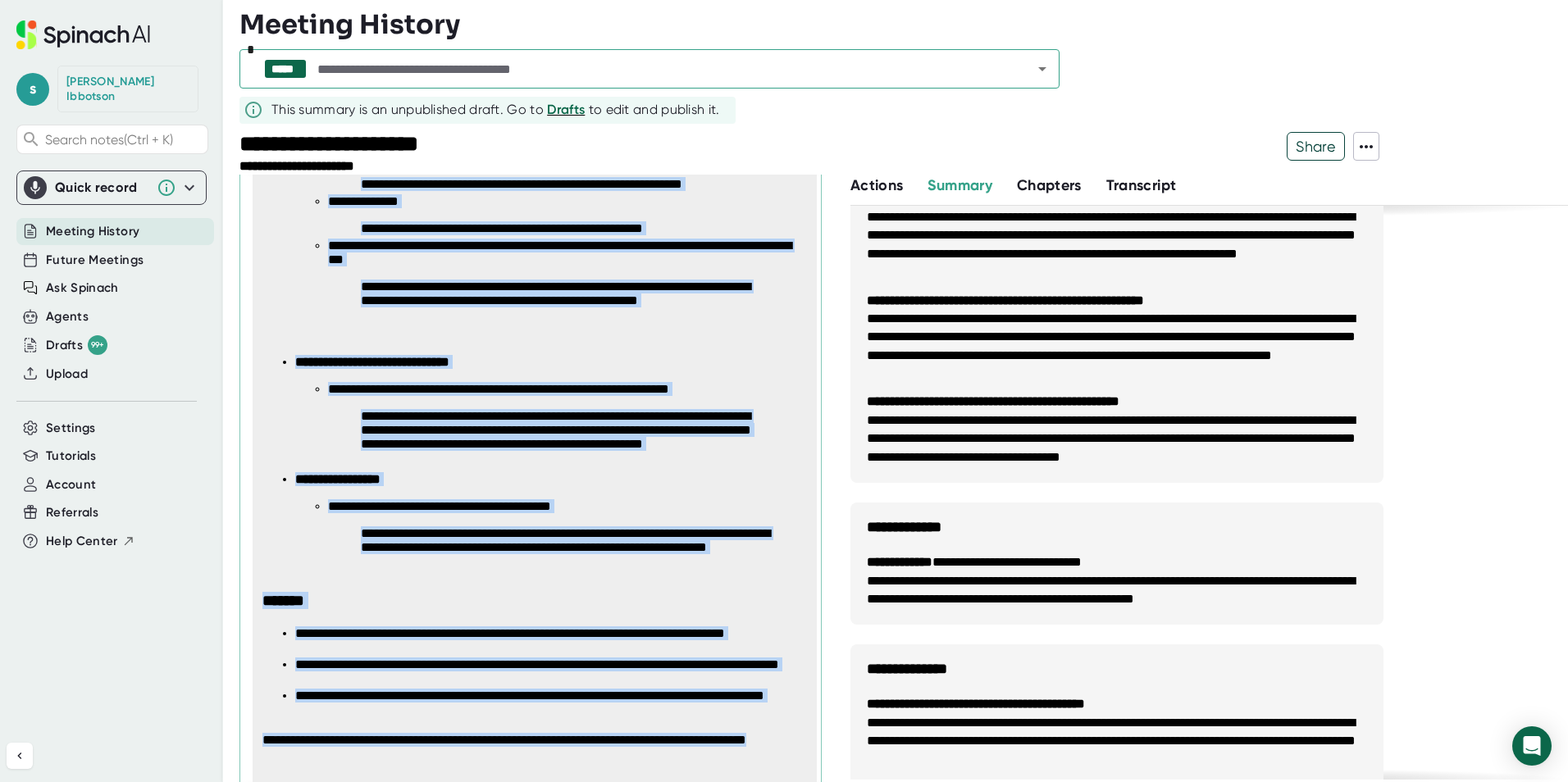
scroll to position [1063, 0]
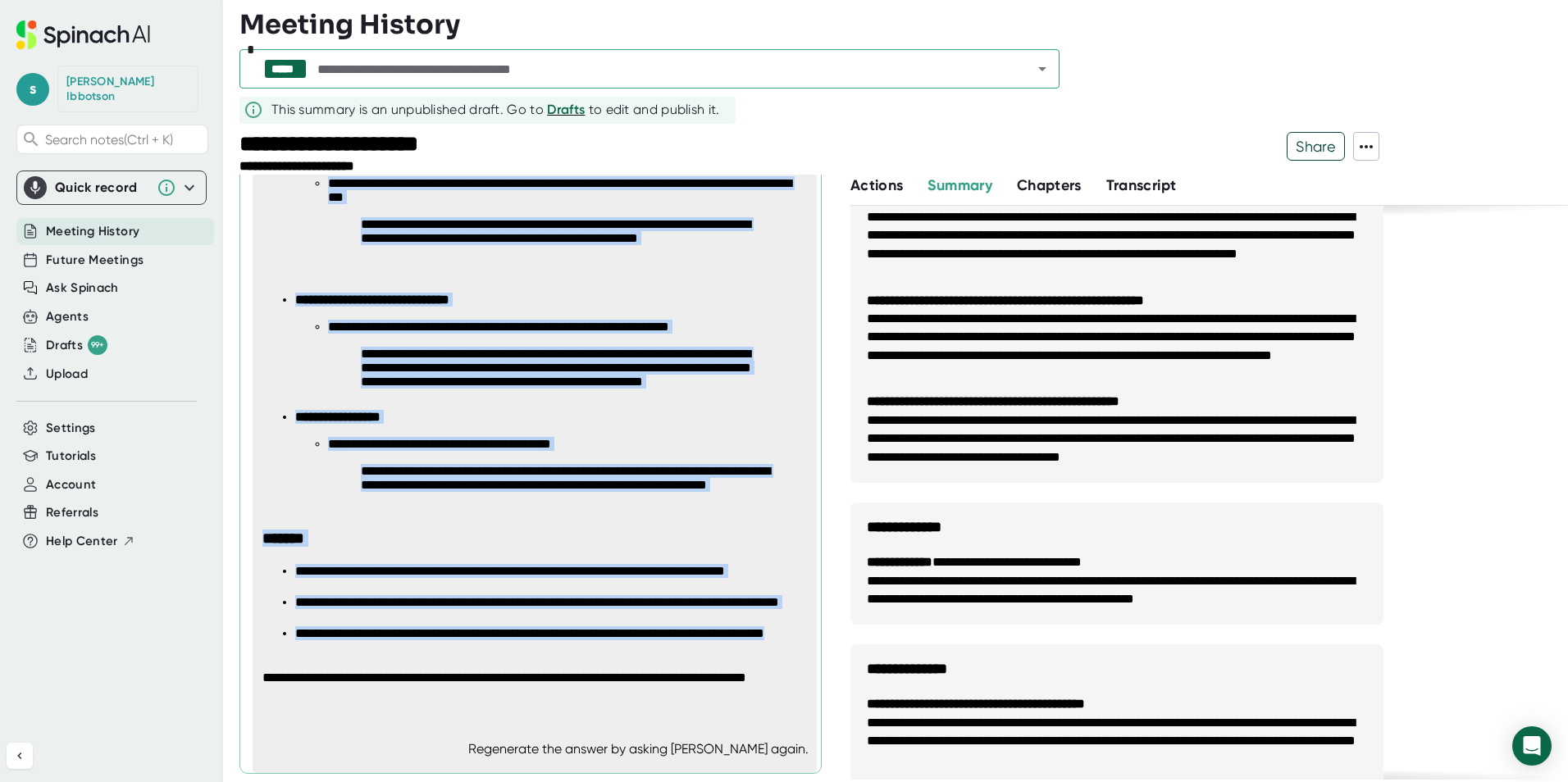
drag, startPoint x: 266, startPoint y: 211, endPoint x: 481, endPoint y: 652, distance: 490.6
click at [481, 652] on span "**********" at bounding box center [540, 339] width 556 height 725
copy span "**********"
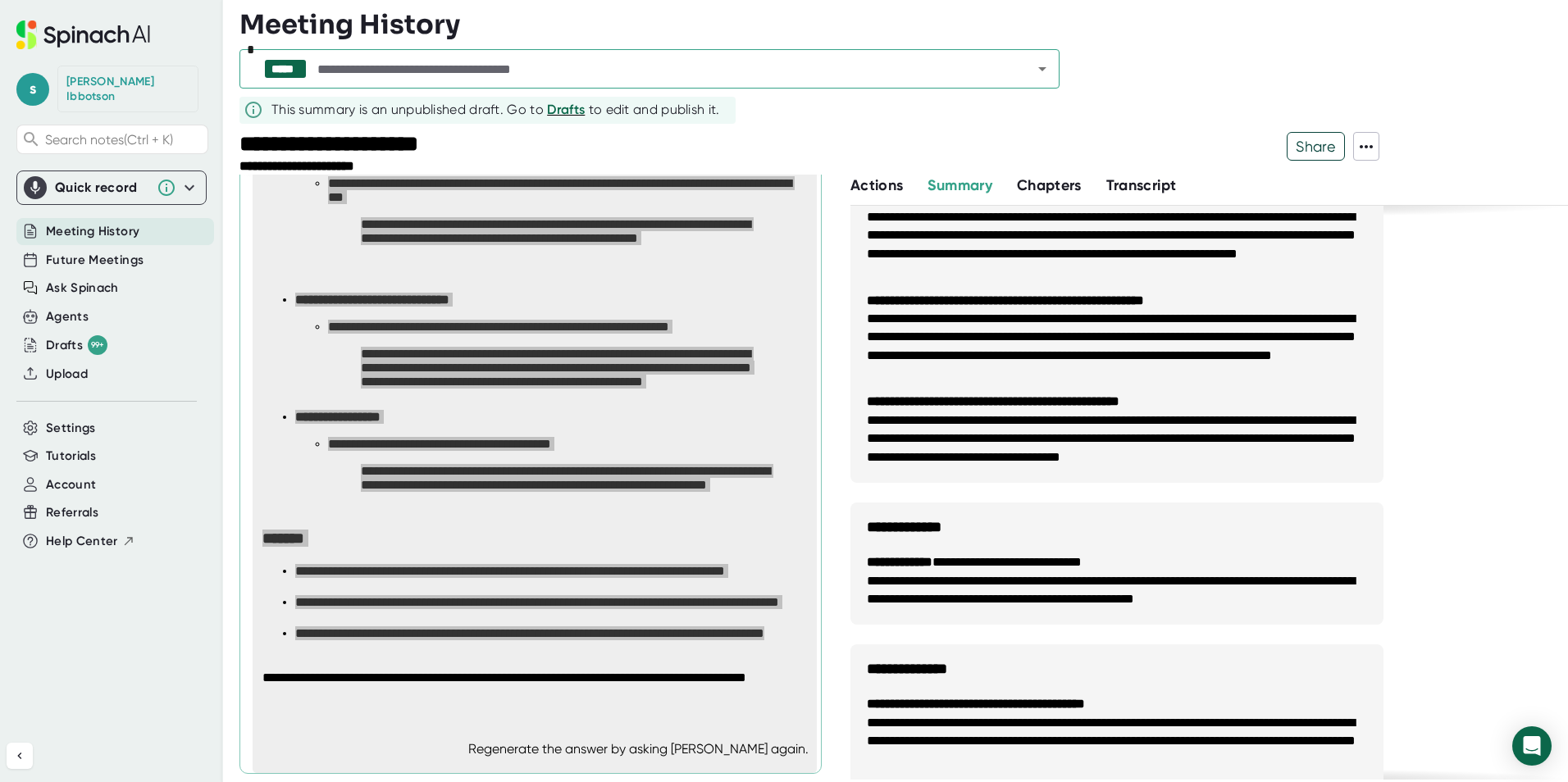
type textarea "x"
